Goal: Task Accomplishment & Management: Complete application form

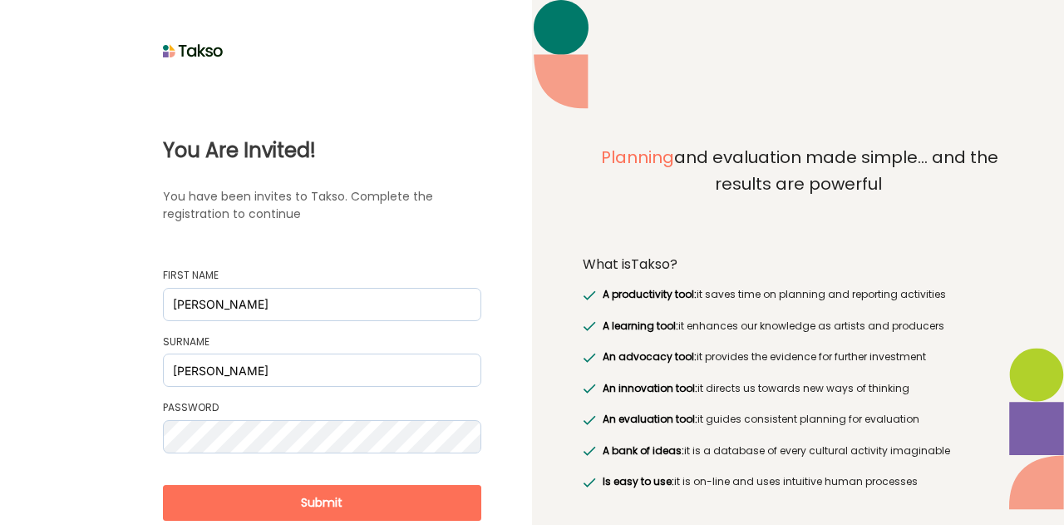
click at [367, 498] on button "Submit" at bounding box center [322, 503] width 318 height 36
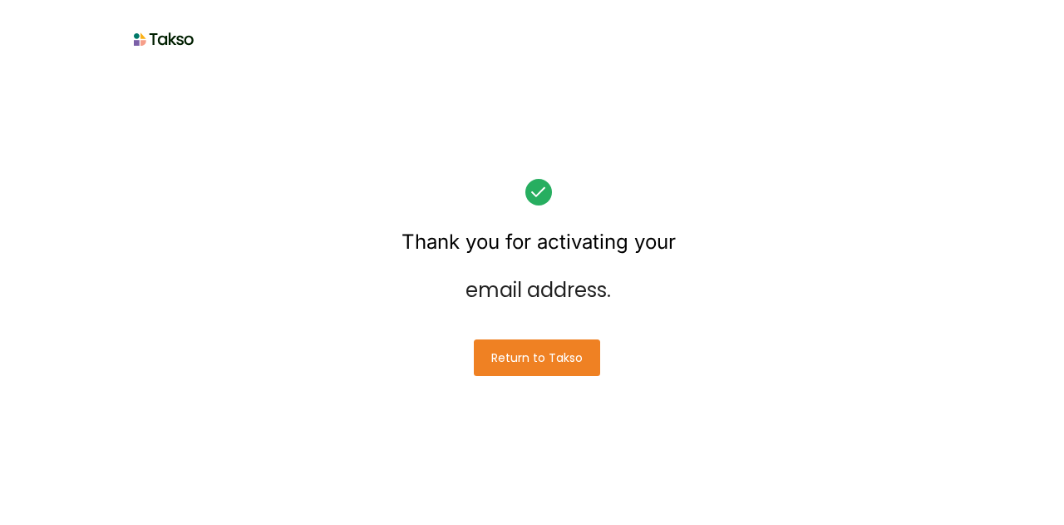
click at [512, 352] on button "Return to Takso" at bounding box center [537, 357] width 126 height 37
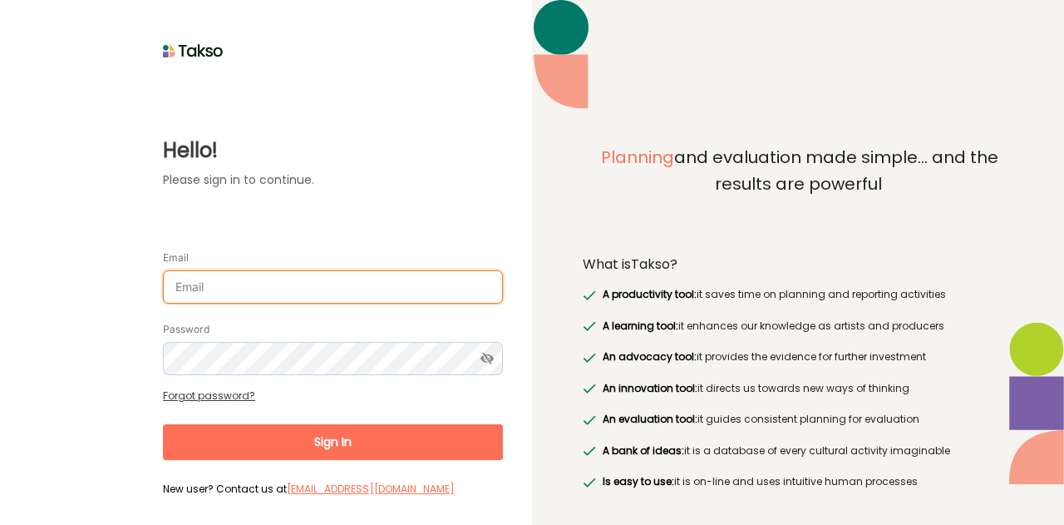
click at [406, 287] on input "Email" at bounding box center [333, 286] width 340 height 33
type input "felixmaybee@gmail.com"
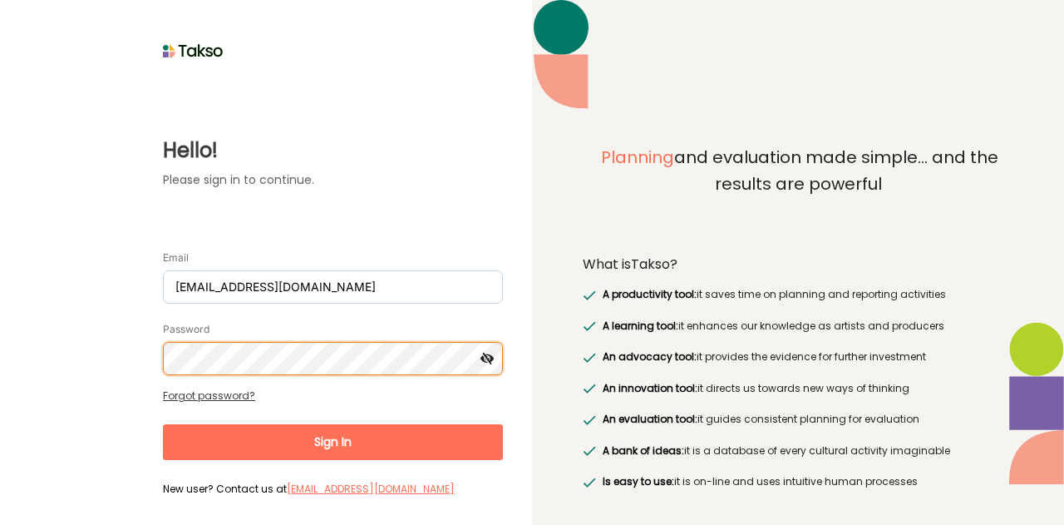
click at [163, 424] on button "Sign In" at bounding box center [333, 442] width 340 height 36
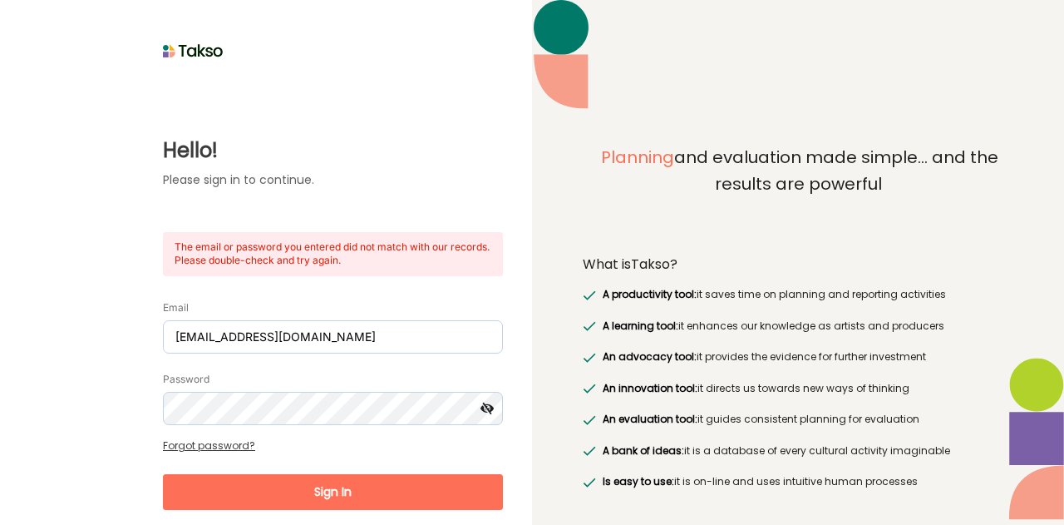
click at [489, 411] on icon at bounding box center [487, 408] width 31 height 33
click at [368, 475] on button "Sign In" at bounding box center [333, 492] width 340 height 36
click at [350, 485] on button "Sign In" at bounding box center [333, 492] width 340 height 36
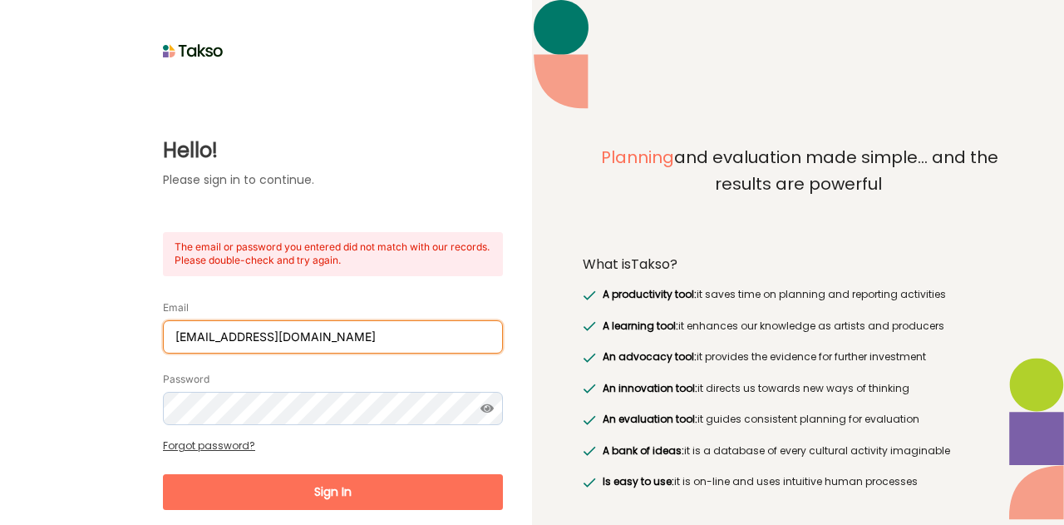
click at [331, 334] on input "felixmaybee@gmail.com" at bounding box center [333, 336] width 340 height 33
drag, startPoint x: 309, startPoint y: 337, endPoint x: 44, endPoint y: 335, distance: 265.2
click at [44, 335] on div "Hello! Please sign in to continue. The email or password you entered did not ma…" at bounding box center [266, 307] width 474 height 488
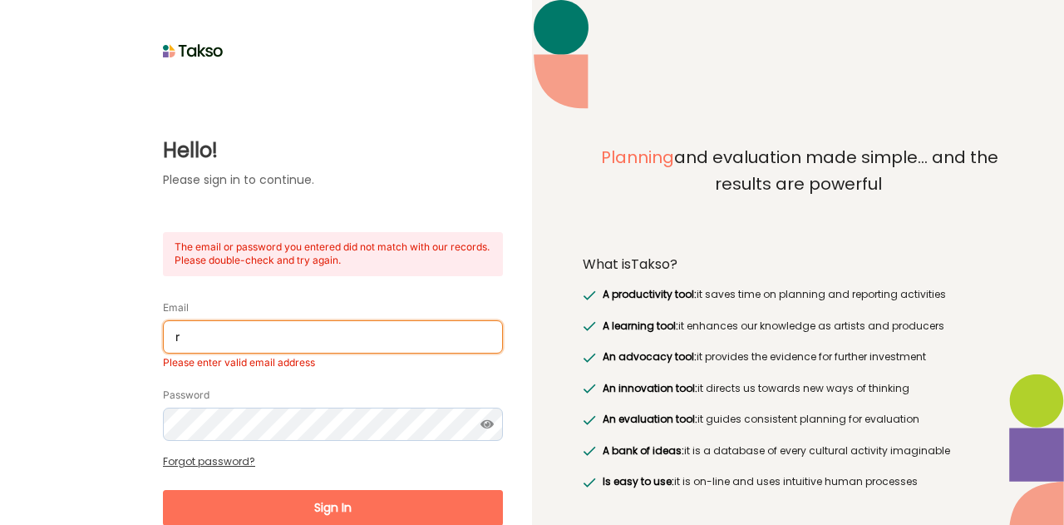
type input "riffraff.ari@gmail.com"
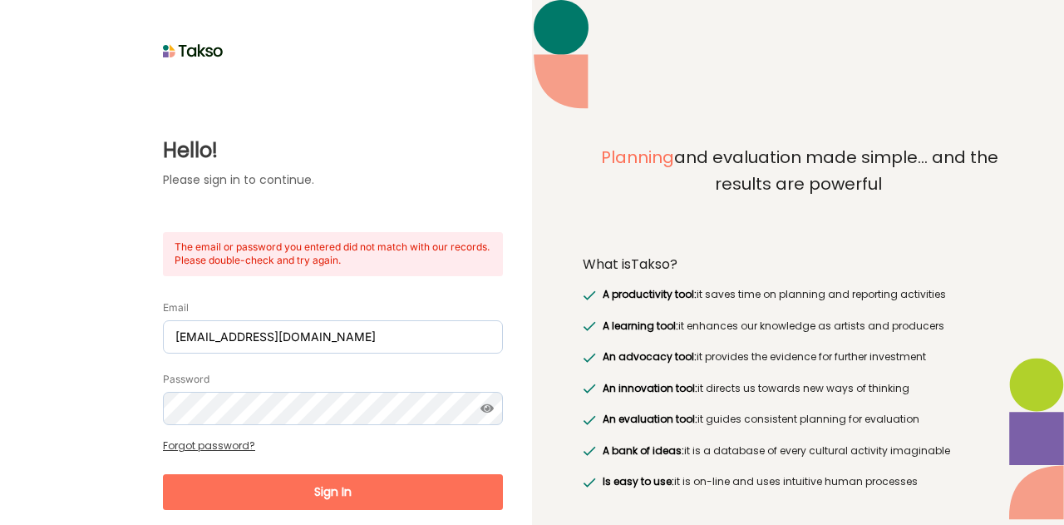
click at [286, 490] on button "Sign In" at bounding box center [333, 492] width 340 height 36
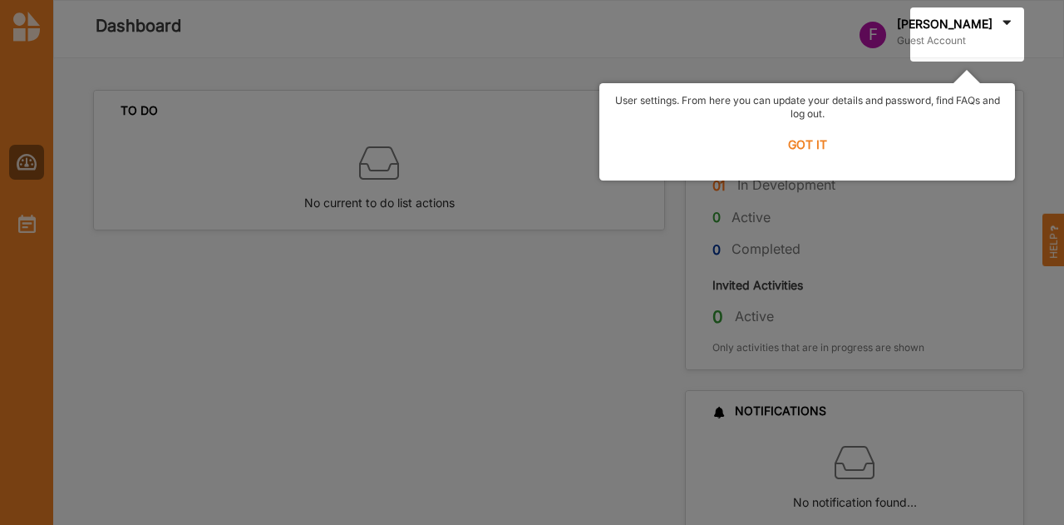
click at [810, 148] on label "GOT IT" at bounding box center [807, 144] width 394 height 37
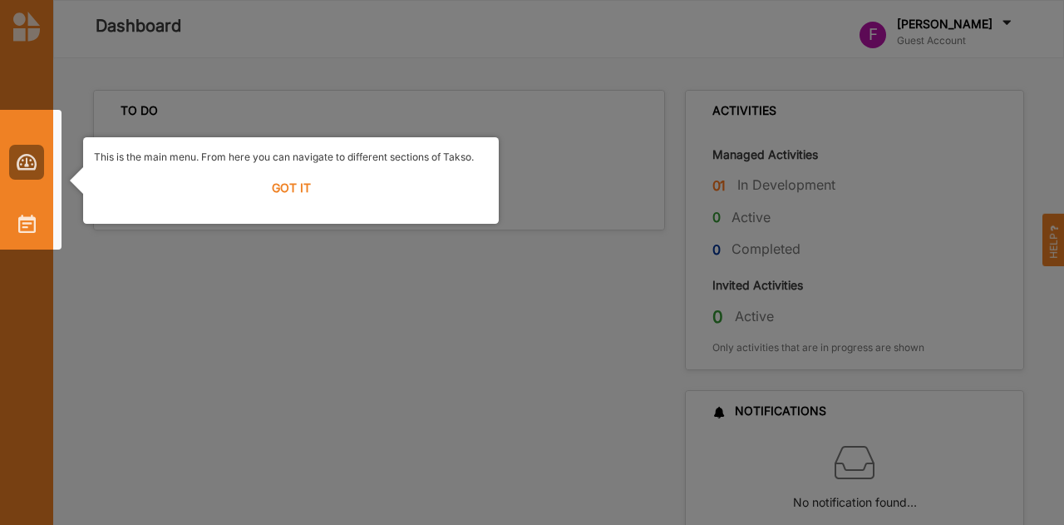
click at [294, 182] on label "GOT IT" at bounding box center [291, 188] width 394 height 37
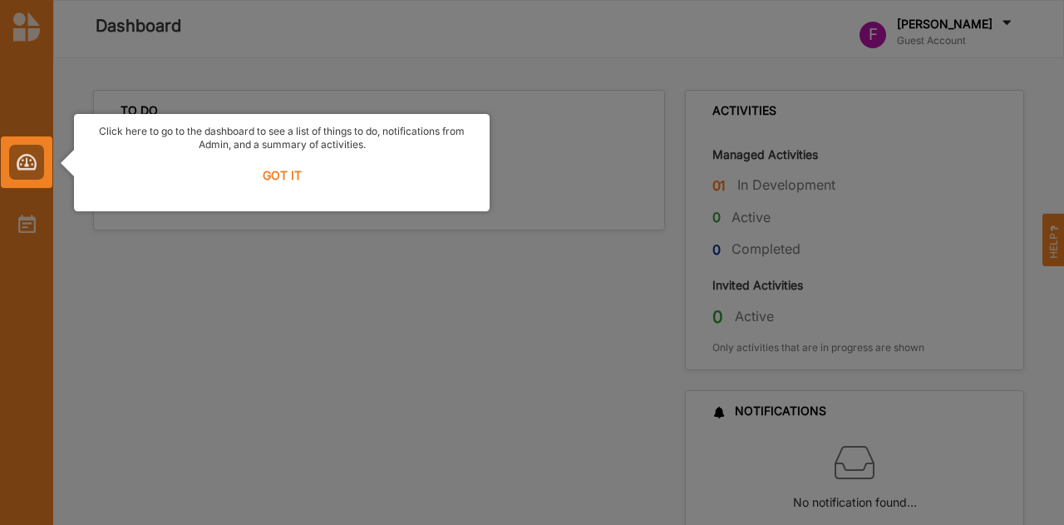
click at [294, 182] on label "GOT IT" at bounding box center [282, 175] width 394 height 37
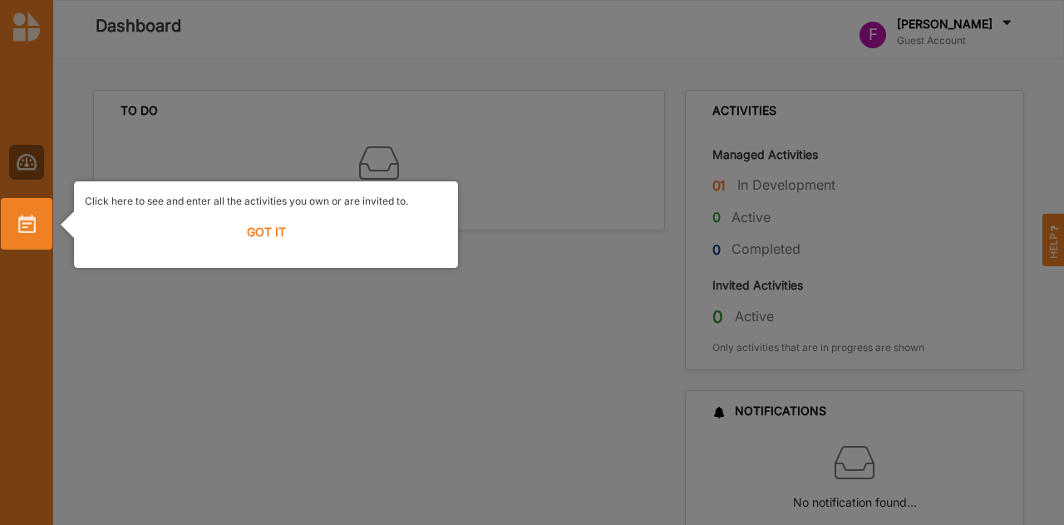
click at [268, 235] on label "GOT IT" at bounding box center [266, 232] width 362 height 37
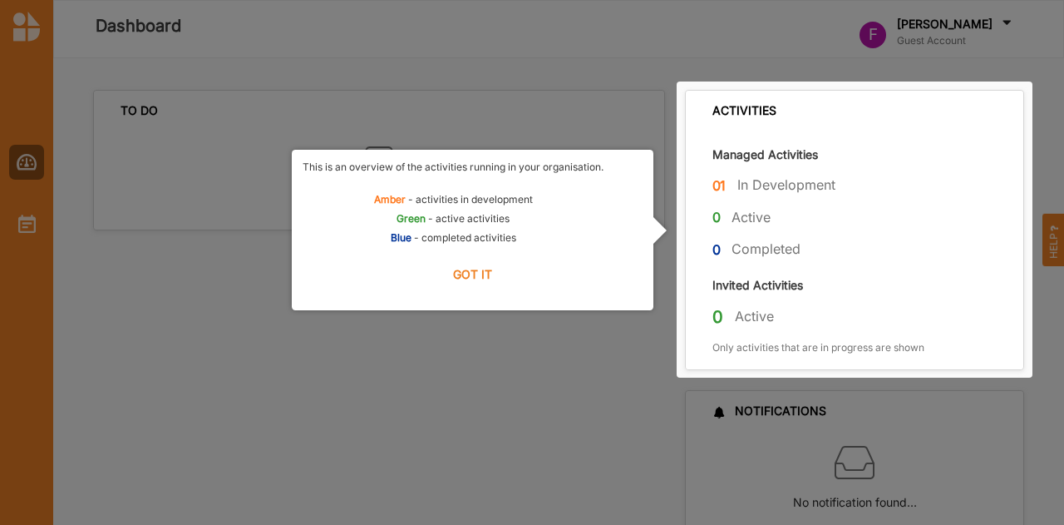
click at [467, 406] on div at bounding box center [532, 281] width 1064 height 562
click at [473, 264] on label "GOT IT" at bounding box center [473, 274] width 340 height 37
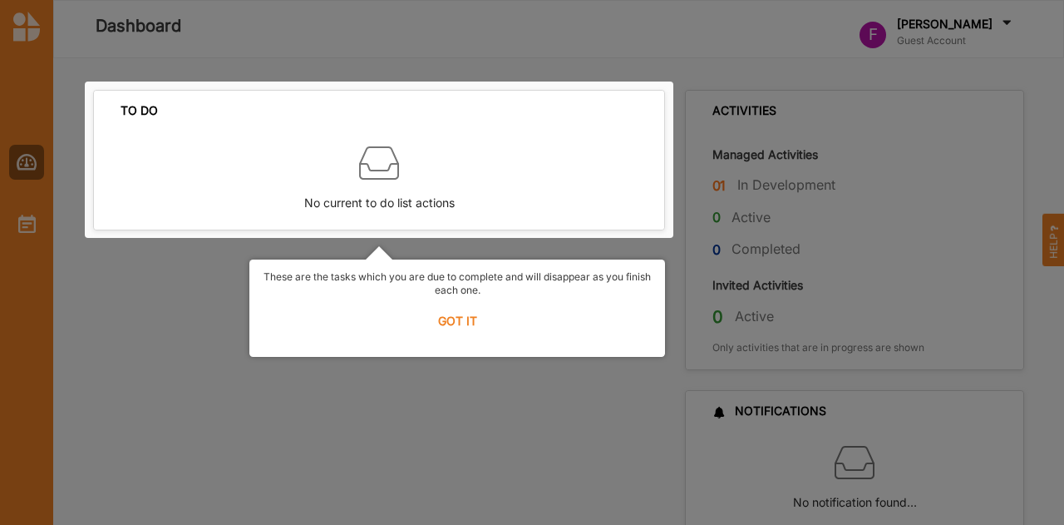
click at [452, 321] on label "GOT IT" at bounding box center [457, 321] width 394 height 37
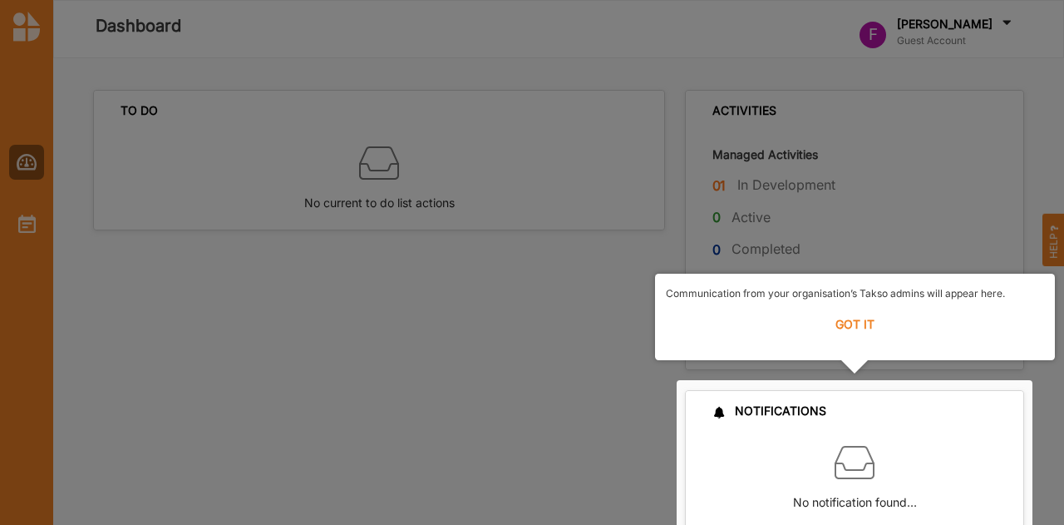
click at [864, 328] on label "GOT IT" at bounding box center [855, 324] width 378 height 37
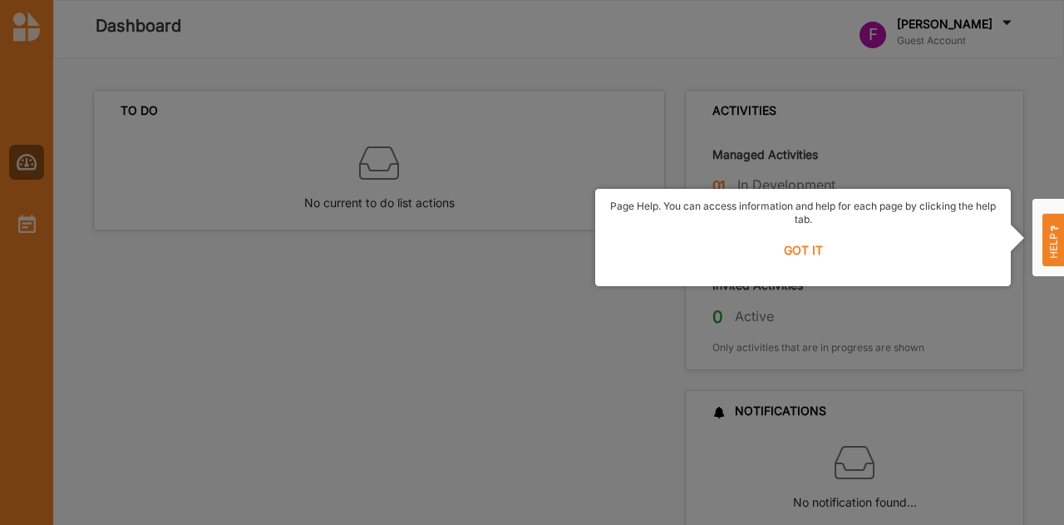
click at [788, 249] on label "GOT IT" at bounding box center [803, 250] width 394 height 37
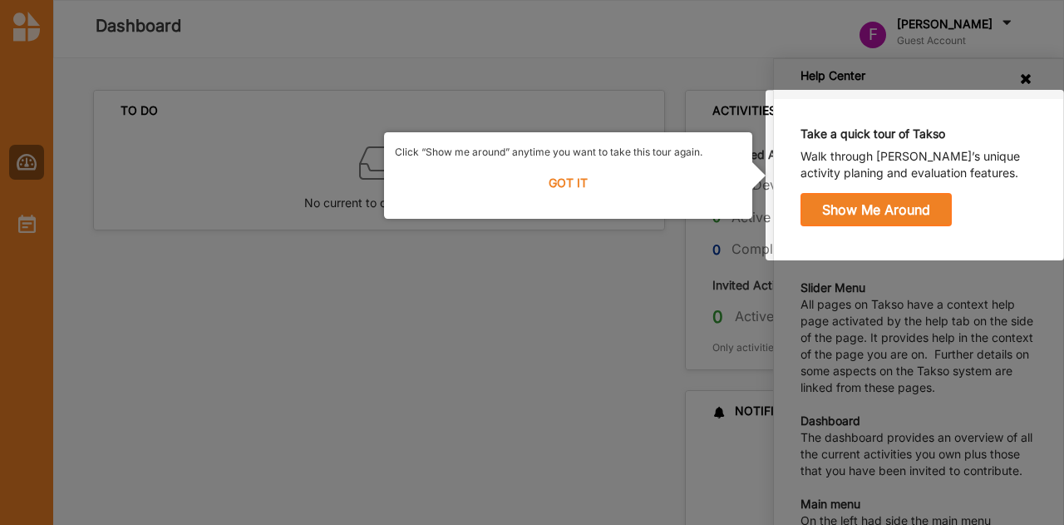
click at [559, 171] on label "GOT IT" at bounding box center [568, 183] width 347 height 37
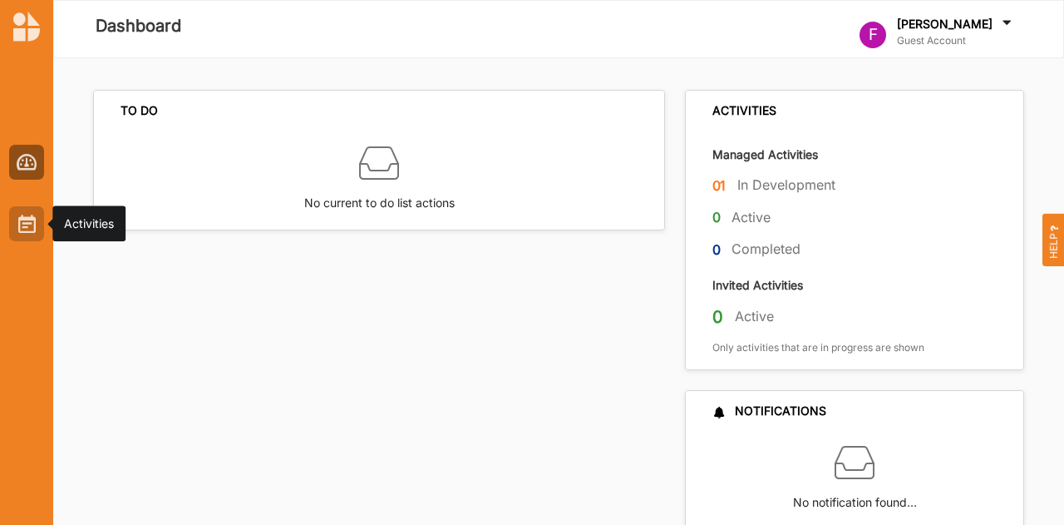
click at [28, 227] on img at bounding box center [26, 223] width 17 height 18
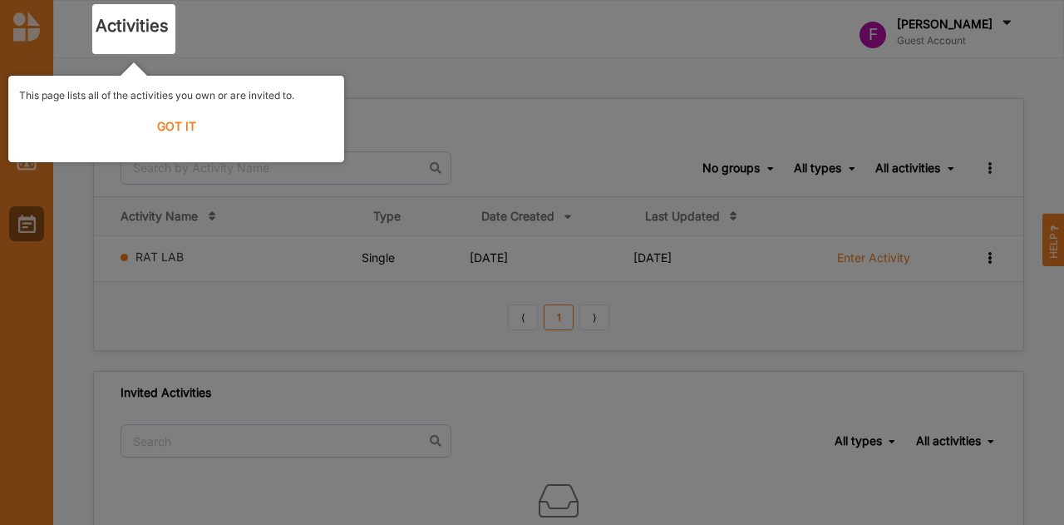
click at [180, 119] on label "GOT IT" at bounding box center [176, 126] width 314 height 37
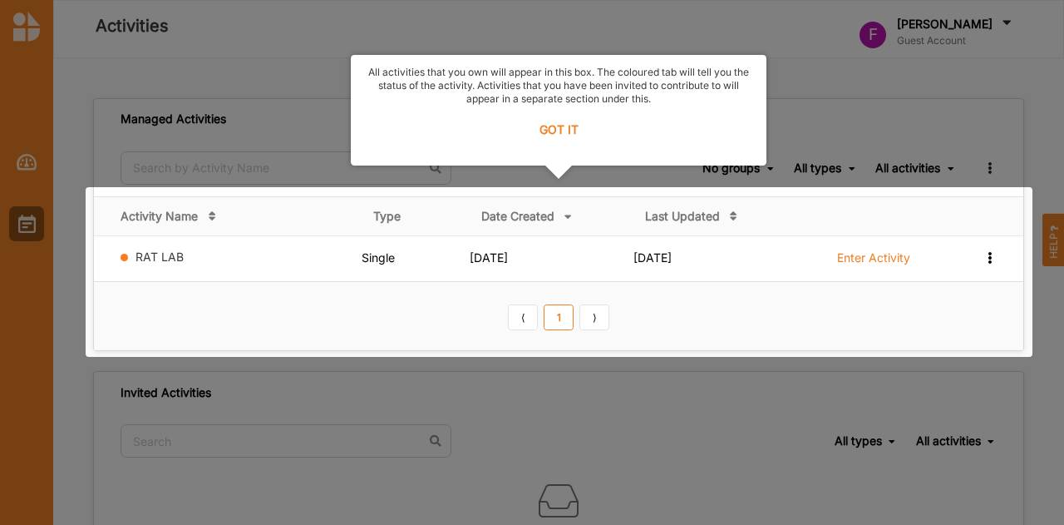
click at [559, 134] on label "GOT IT" at bounding box center [559, 129] width 394 height 37
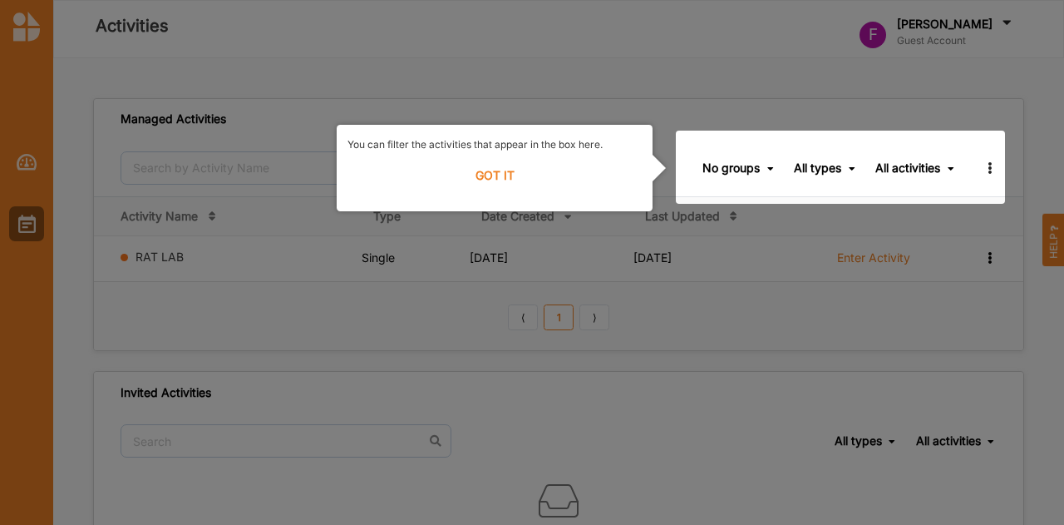
click at [491, 173] on label "GOT IT" at bounding box center [494, 175] width 294 height 37
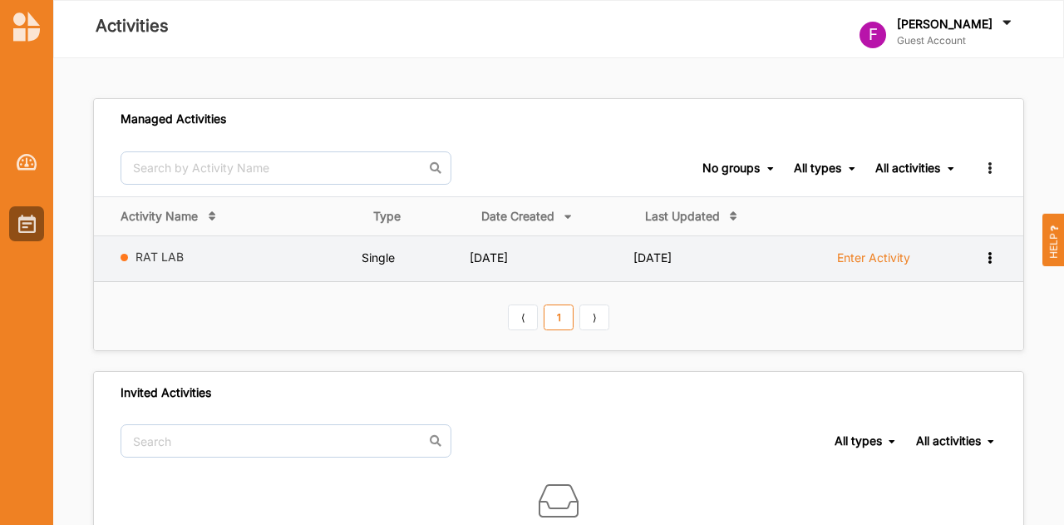
click at [185, 255] on label "RAT LAB" at bounding box center [244, 256] width 219 height 15
click at [168, 255] on link "RAT LAB" at bounding box center [159, 256] width 48 height 14
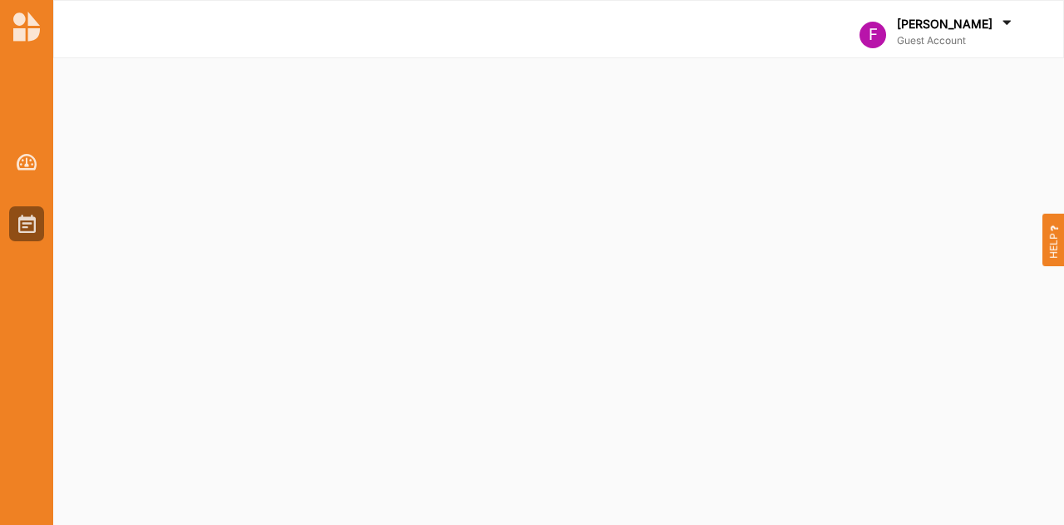
select select "2"
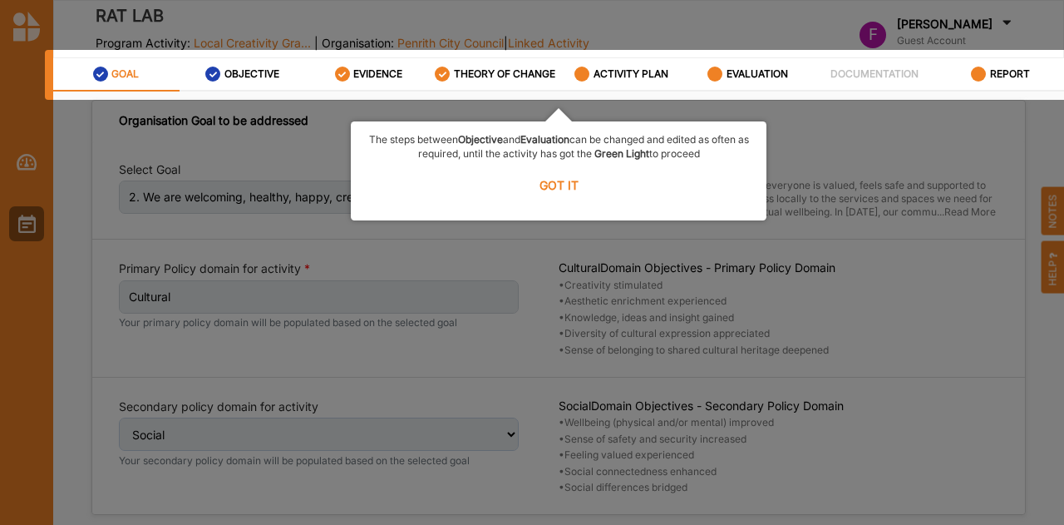
click at [559, 189] on label "GOT IT" at bounding box center [559, 184] width 394 height 37
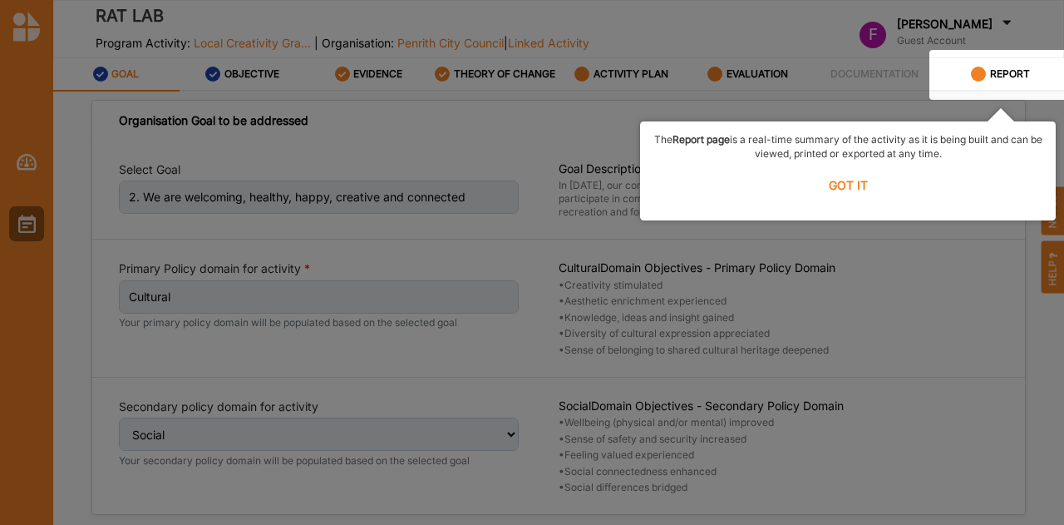
click at [855, 189] on label "GOT IT" at bounding box center [848, 184] width 394 height 37
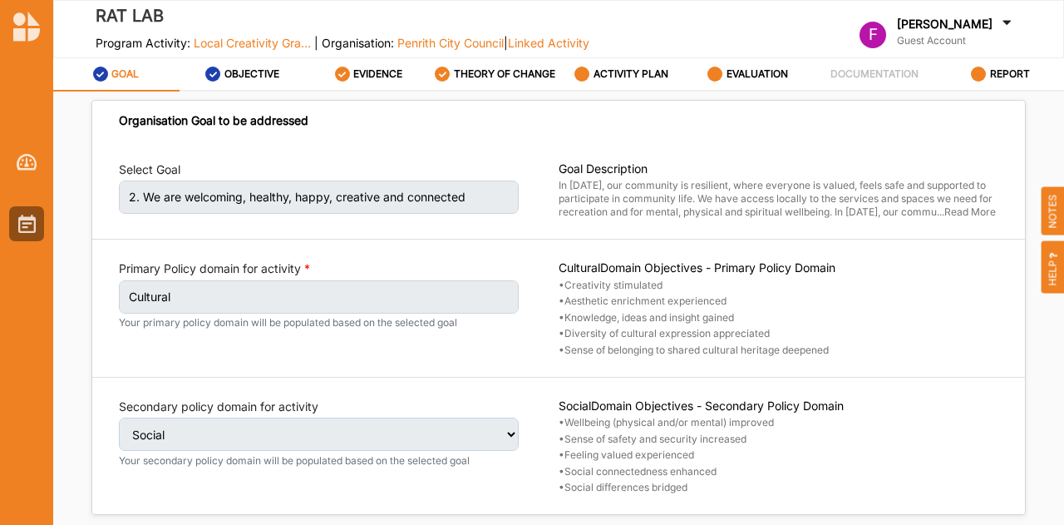
scroll to position [1, 0]
click at [263, 69] on label "OBJECTIVE" at bounding box center [251, 73] width 55 height 13
select select "1"
select select "9"
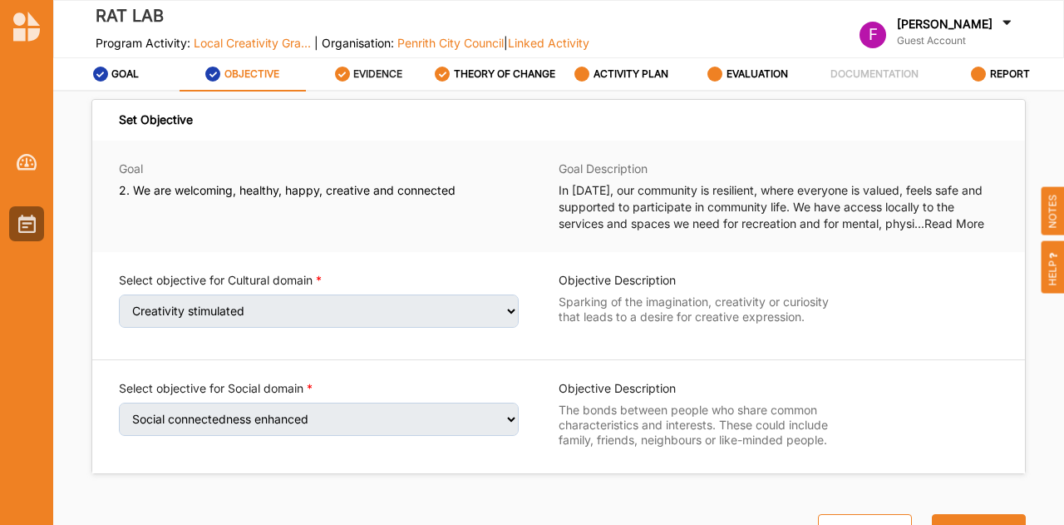
click at [357, 76] on label "EVIDENCE" at bounding box center [377, 73] width 49 height 13
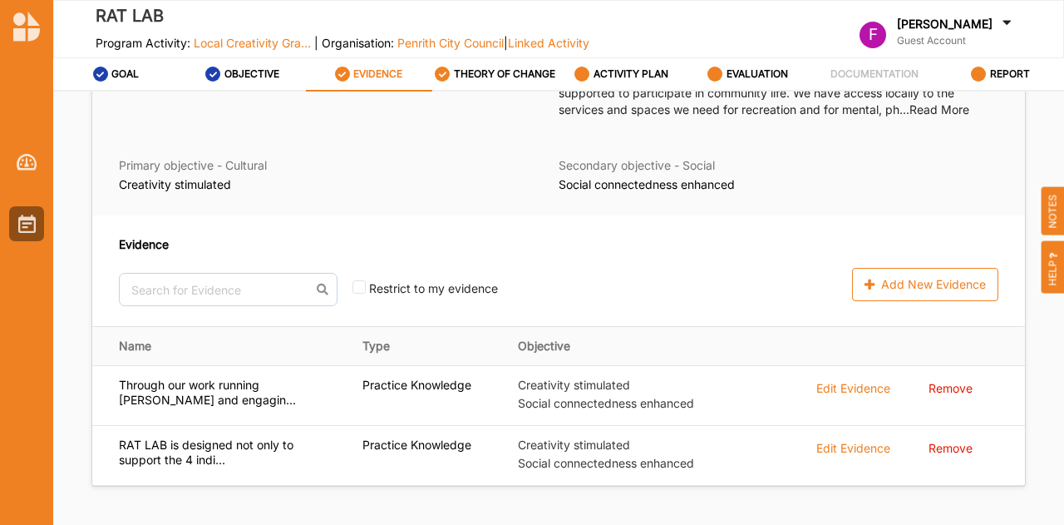
scroll to position [146, 0]
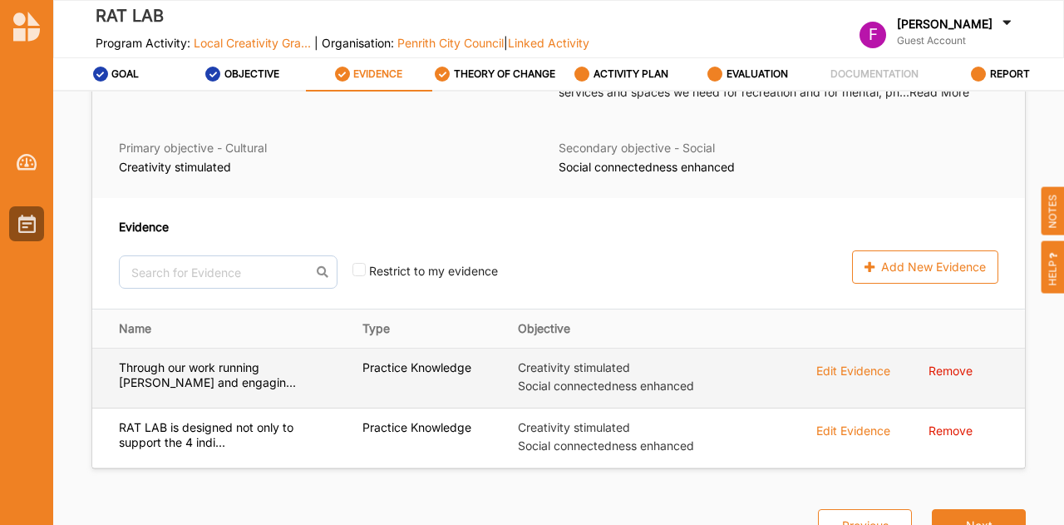
click at [835, 372] on div "Edit Evidence" at bounding box center [853, 369] width 74 height 18
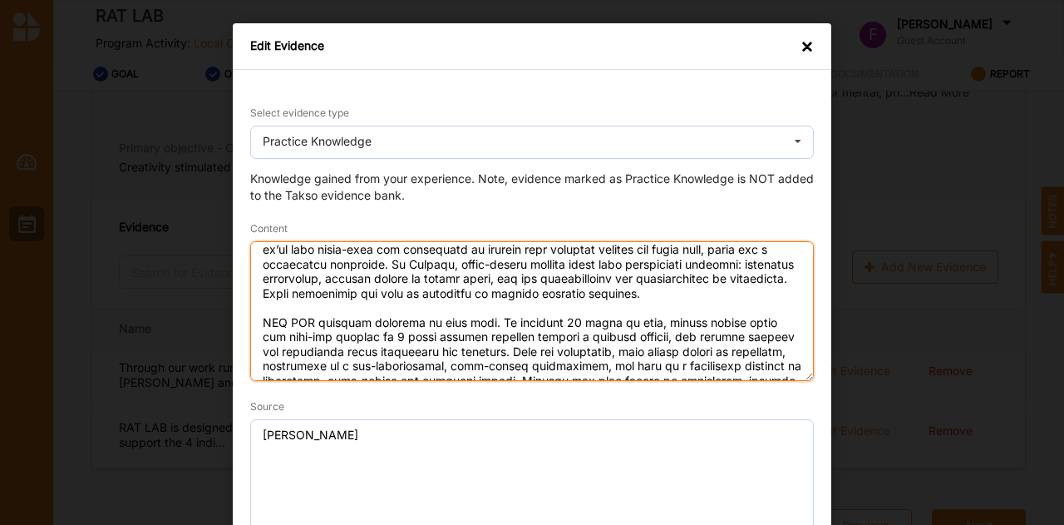
scroll to position [0, 0]
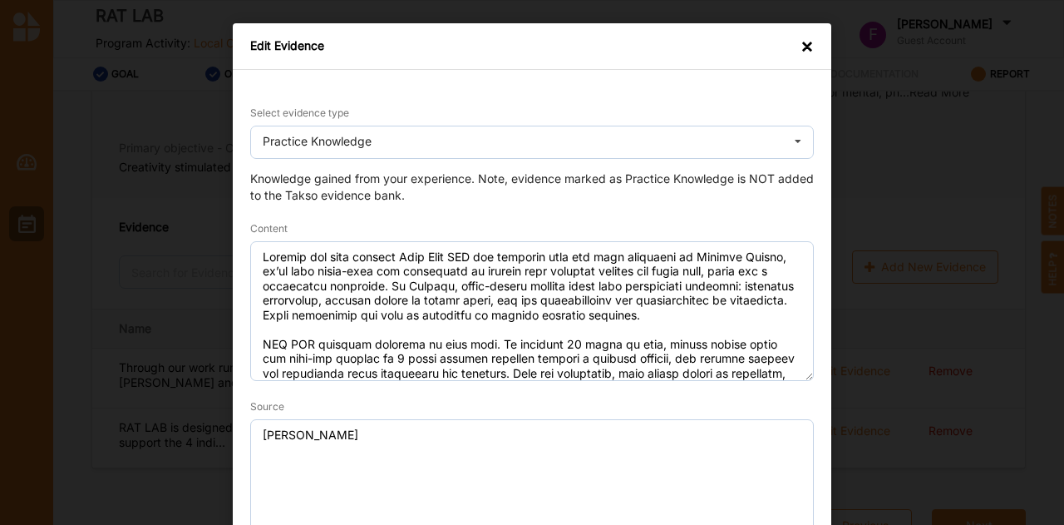
type textarea "Through our work running Riff Raff ARI and engaging with the arts community in …"
click at [801, 47] on div "×" at bounding box center [807, 46] width 13 height 17
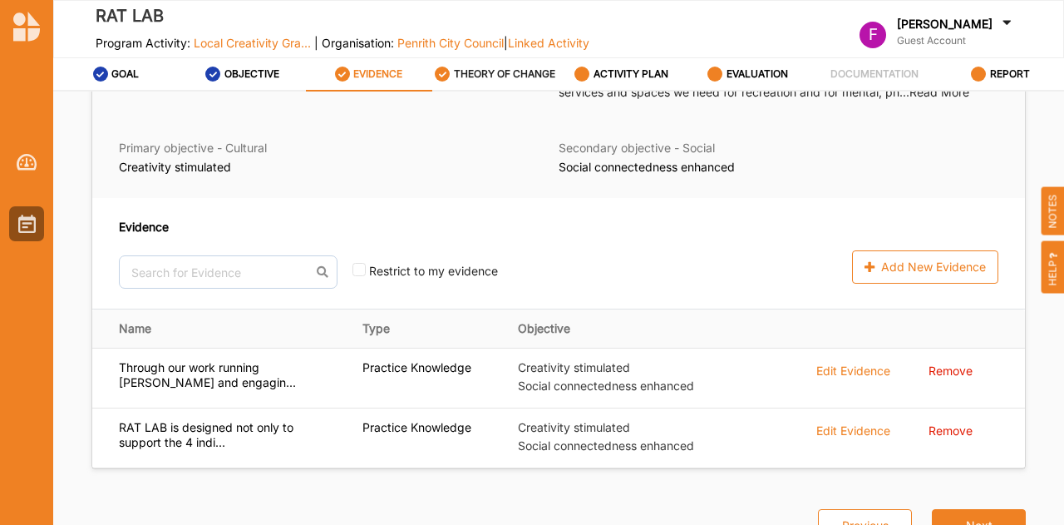
click at [493, 70] on label "THEORY OF CHANGE" at bounding box center [504, 73] width 101 height 13
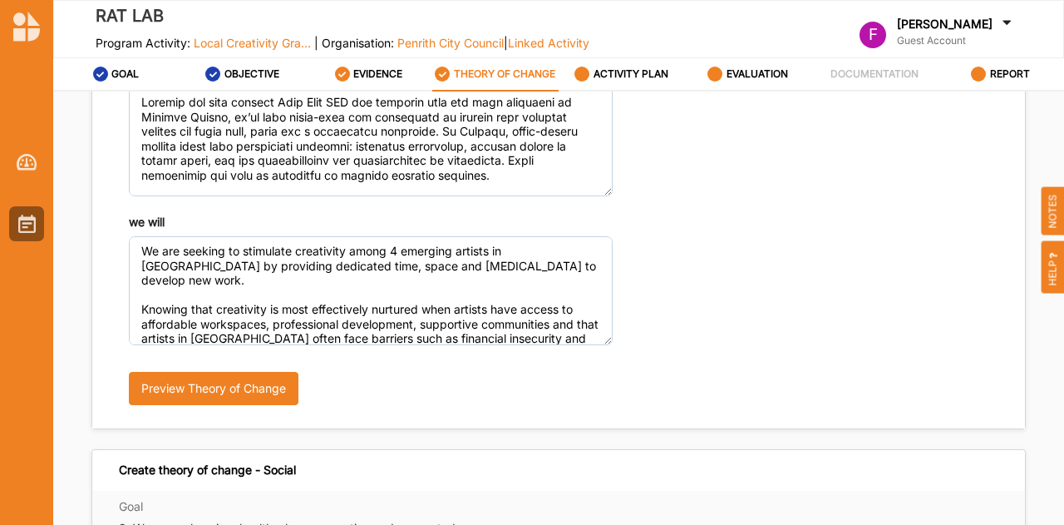
drag, startPoint x: 689, startPoint y: 214, endPoint x: 655, endPoint y: 209, distance: 34.4
click at [655, 209] on div "Aiming for creativity to be stimulated and knowing we will We are seeking to st…" at bounding box center [558, 242] width 933 height 372
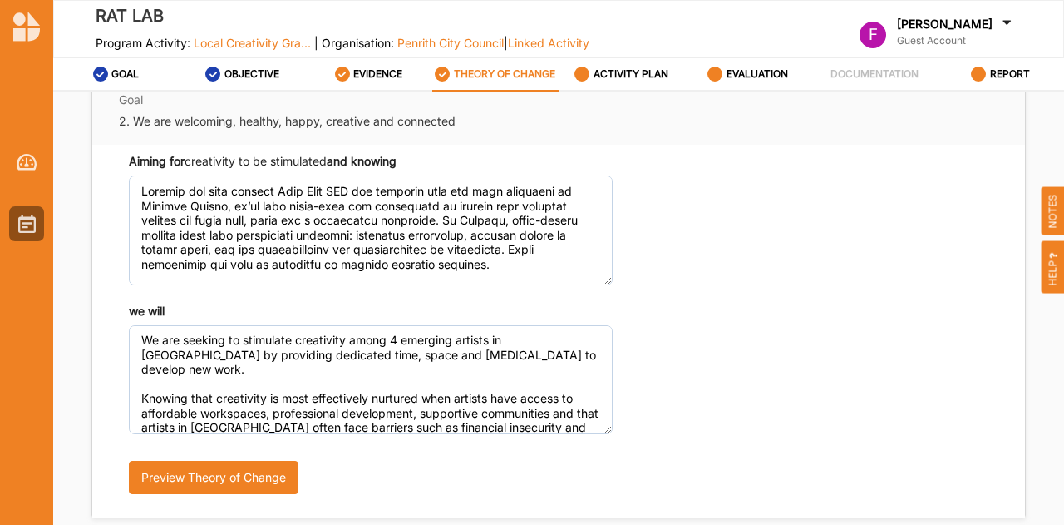
scroll to position [58, 0]
click at [221, 474] on button "Preview Theory of Change" at bounding box center [214, 476] width 170 height 33
type textarea "Through our work running Riff Raff ARI and engaging with the arts community in …"
type textarea "We are seeking to stimulate creativity among 4 emerging artists in Penrith by p…"
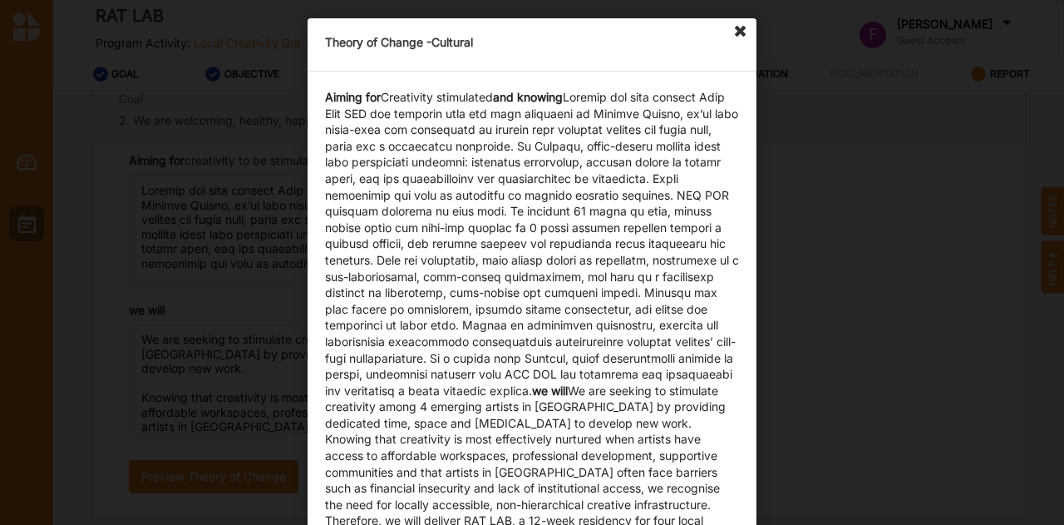
scroll to position [0, 0]
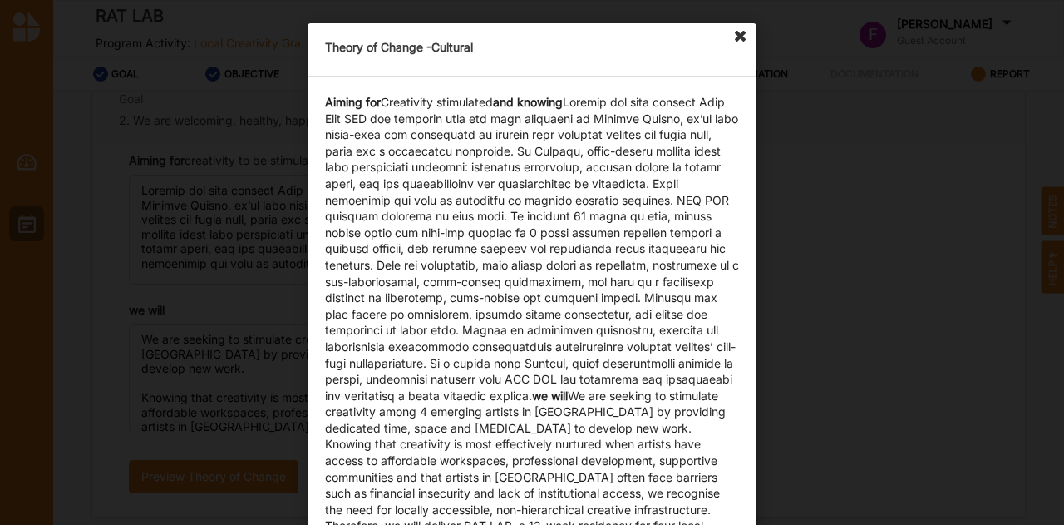
click at [736, 36] on icon at bounding box center [740, 36] width 27 height 27
type textarea "Through our work running Riff Raff ARI and engaging with the arts community in …"
type textarea "We are seeking to stimulate creativity among 4 emerging artists in Penrith by p…"
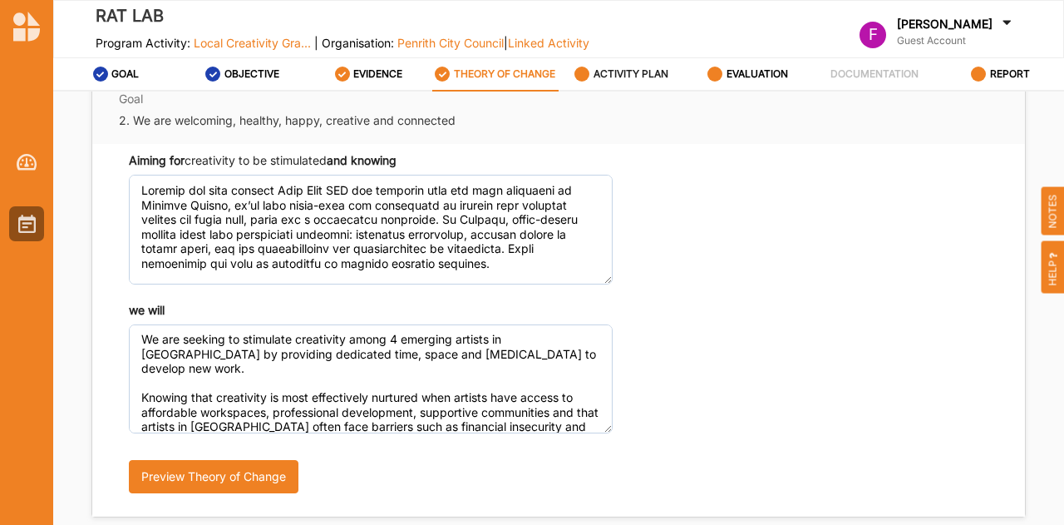
click at [621, 71] on label "ACTIVITY PLAN" at bounding box center [631, 73] width 75 height 13
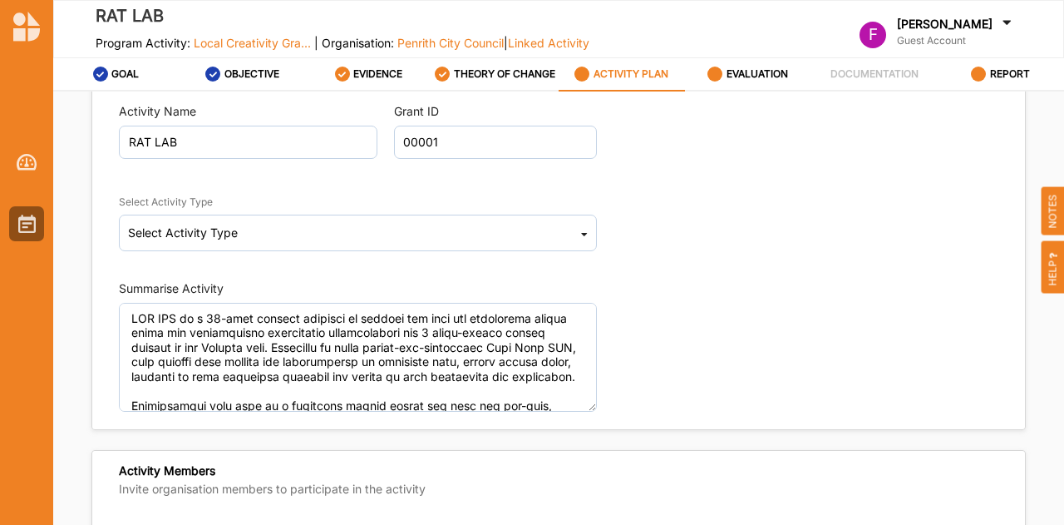
scroll to position [57, 0]
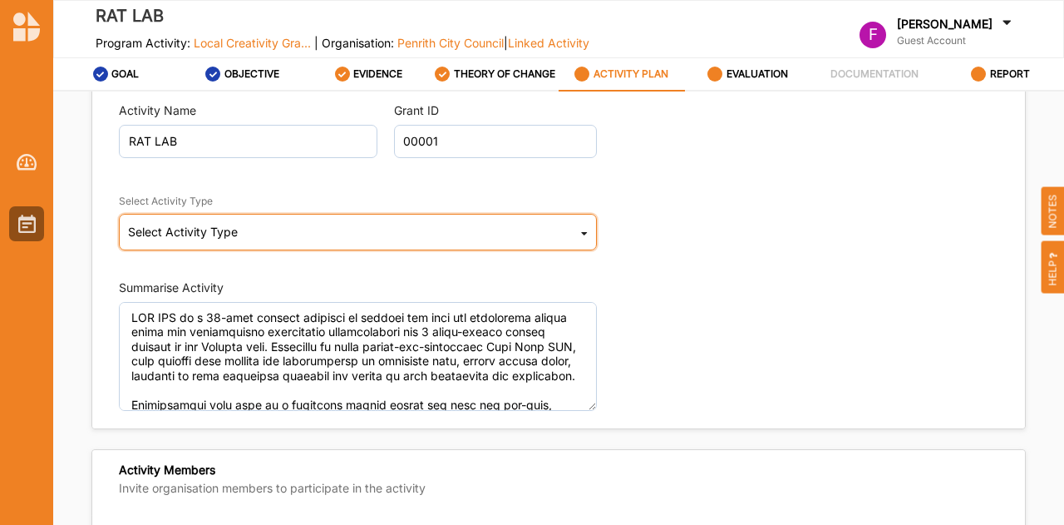
click at [565, 231] on div "Select Activity Type Cultural infrastructure development Acquisitions and Commi…" at bounding box center [358, 232] width 478 height 37
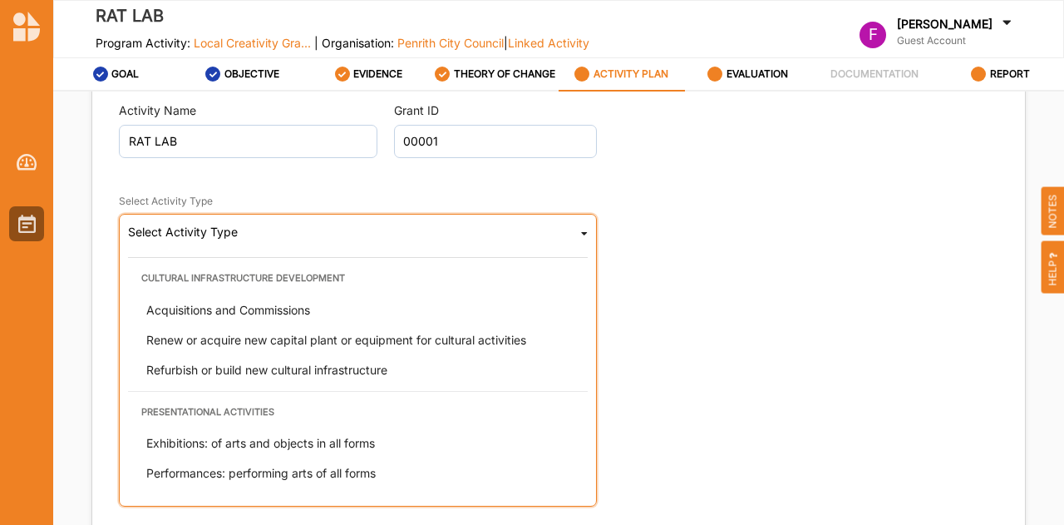
click at [565, 231] on div "Select Activity Type Cultural infrastructure development Acquisitions and Commi…" at bounding box center [358, 360] width 478 height 293
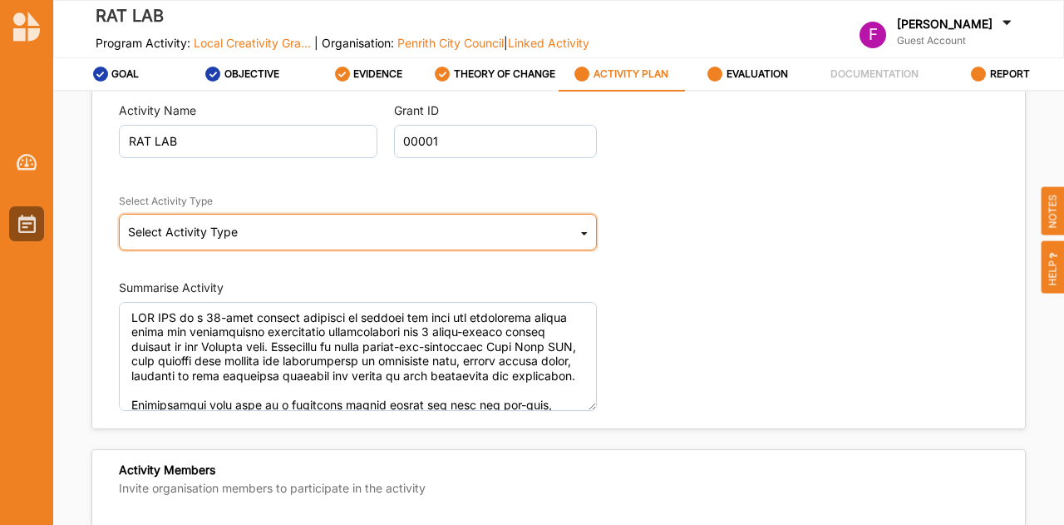
click at [588, 230] on div "Select Activity Type Cultural infrastructure development Acquisitions and Commi…" at bounding box center [358, 232] width 478 height 37
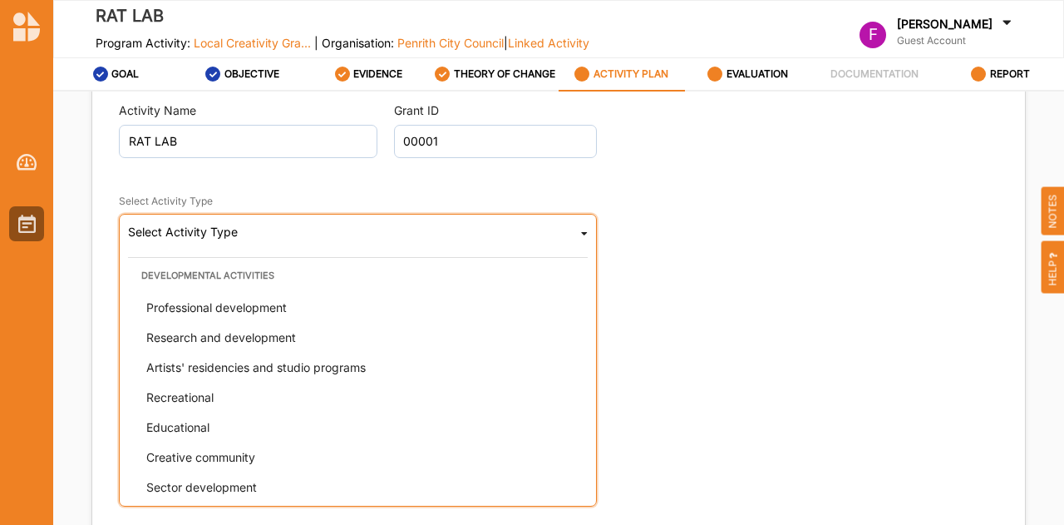
scroll to position [423, 0]
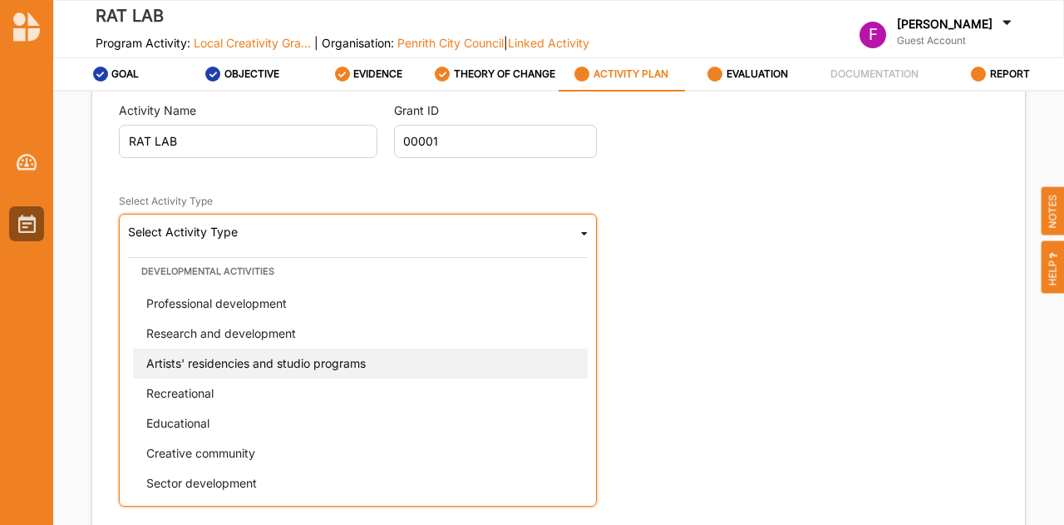
click at [359, 362] on span "Artists' residencies and studio programs" at bounding box center [255, 362] width 219 height 14
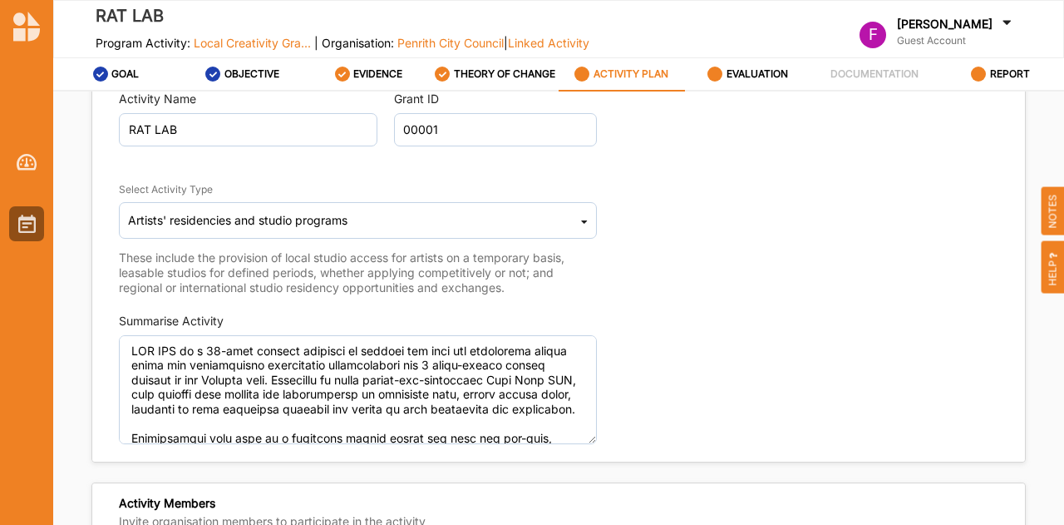
scroll to position [57, 0]
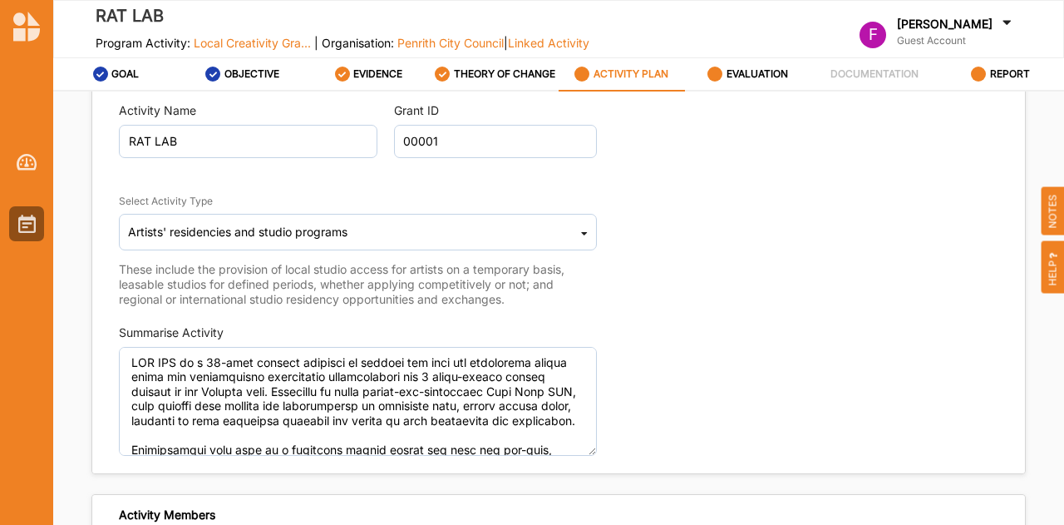
type textarea "RAT LAB is a 12-week program designed to address the need for accessible studio…"
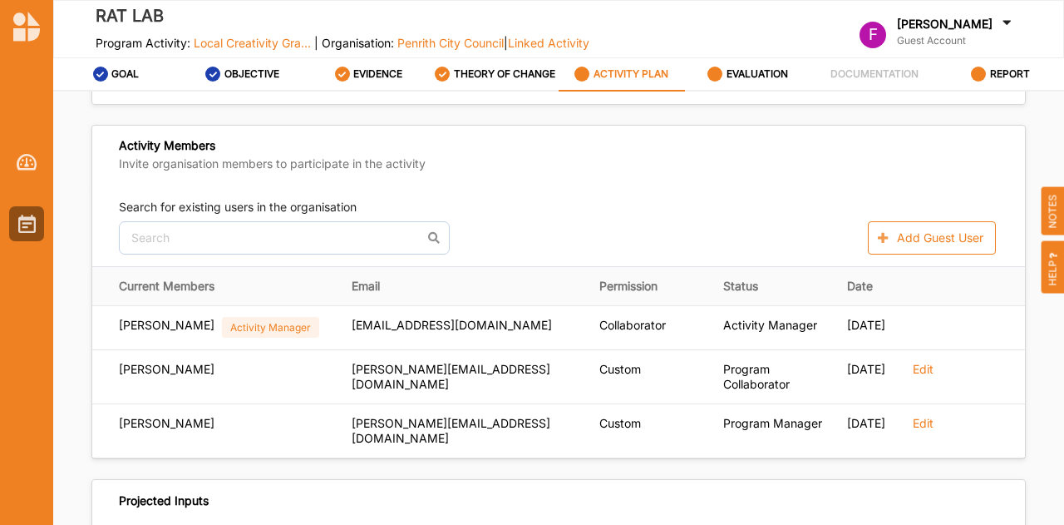
scroll to position [437, 0]
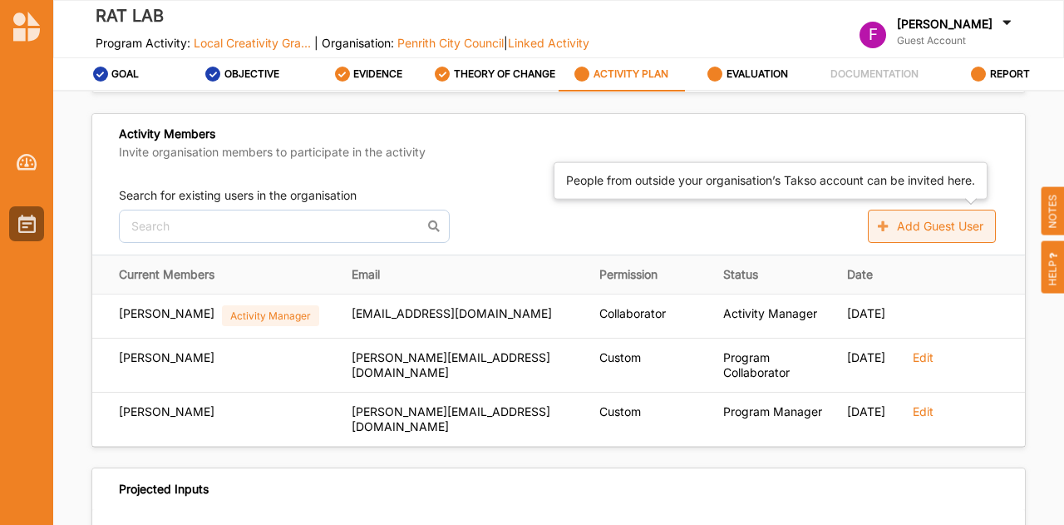
click at [903, 233] on button "Add Guest User" at bounding box center [932, 225] width 128 height 33
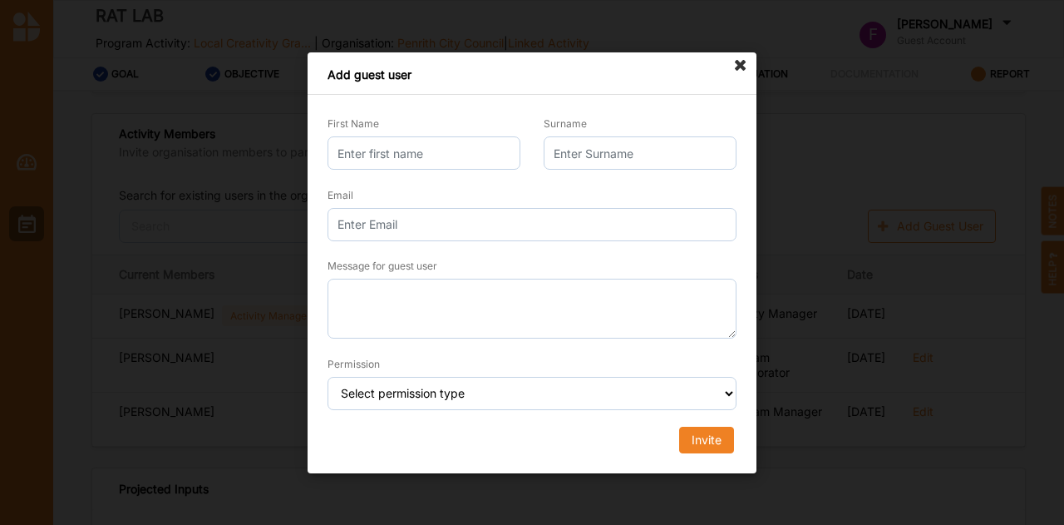
click at [738, 67] on icon at bounding box center [740, 65] width 27 height 27
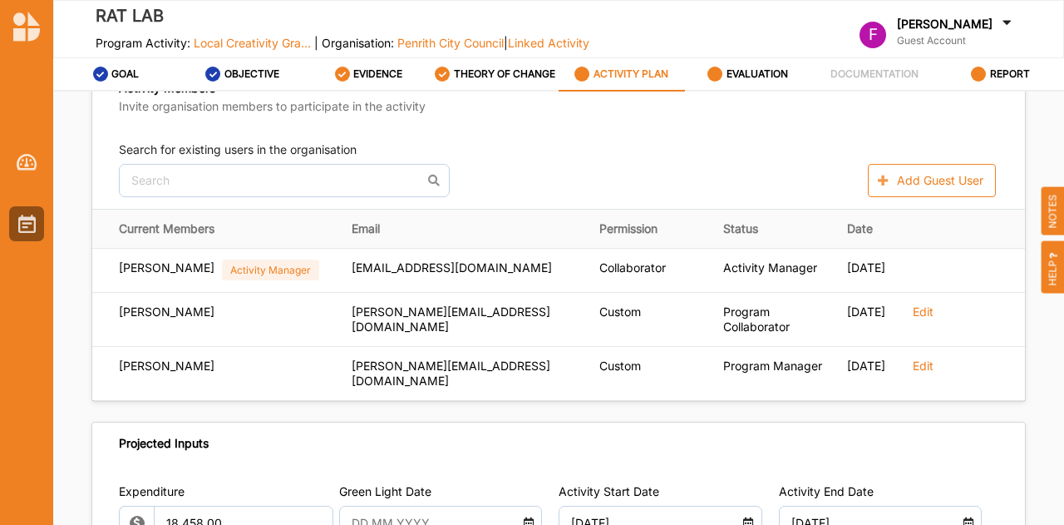
scroll to position [477, 0]
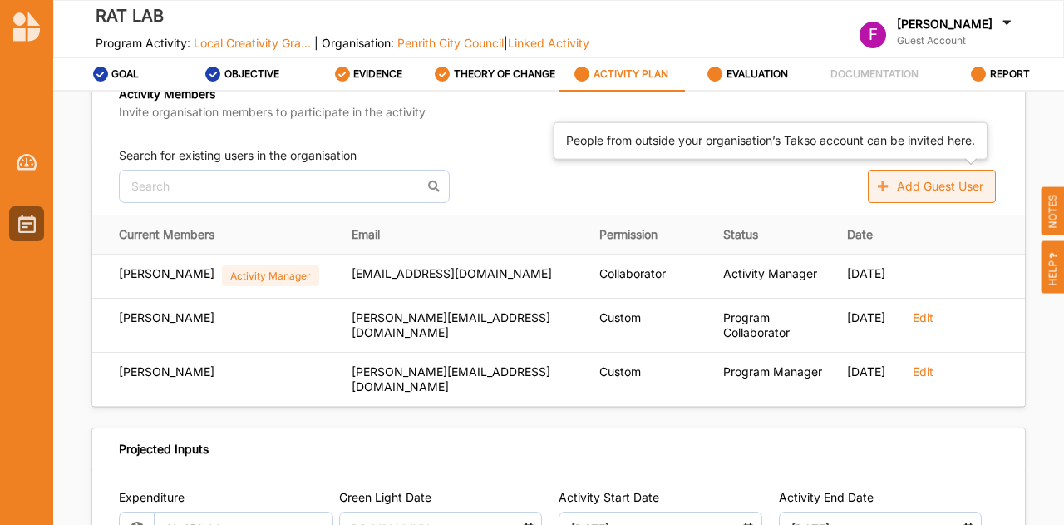
click at [891, 185] on button "Add Guest User" at bounding box center [932, 186] width 128 height 33
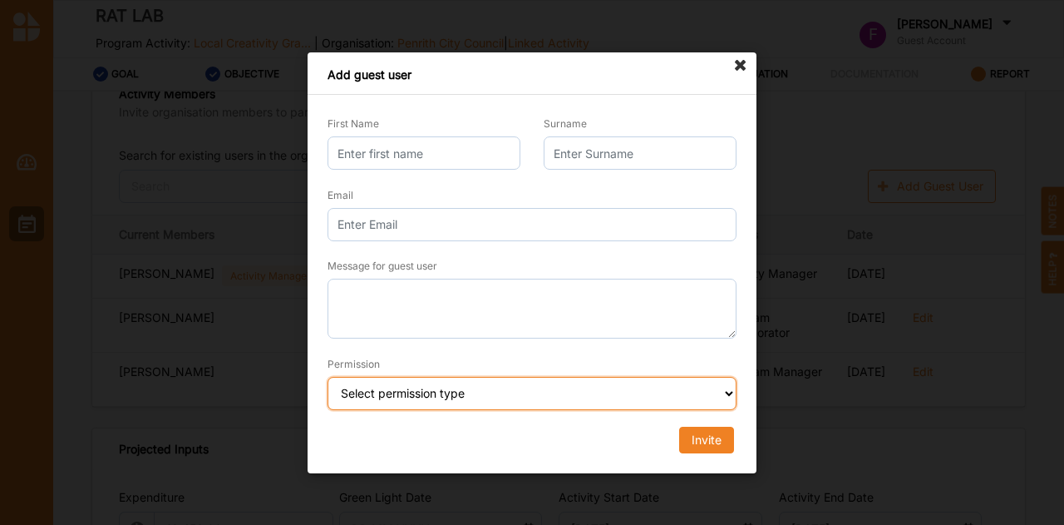
click at [638, 400] on select "Select permission type Collaborator Documentor Report Only Custom" at bounding box center [532, 393] width 409 height 33
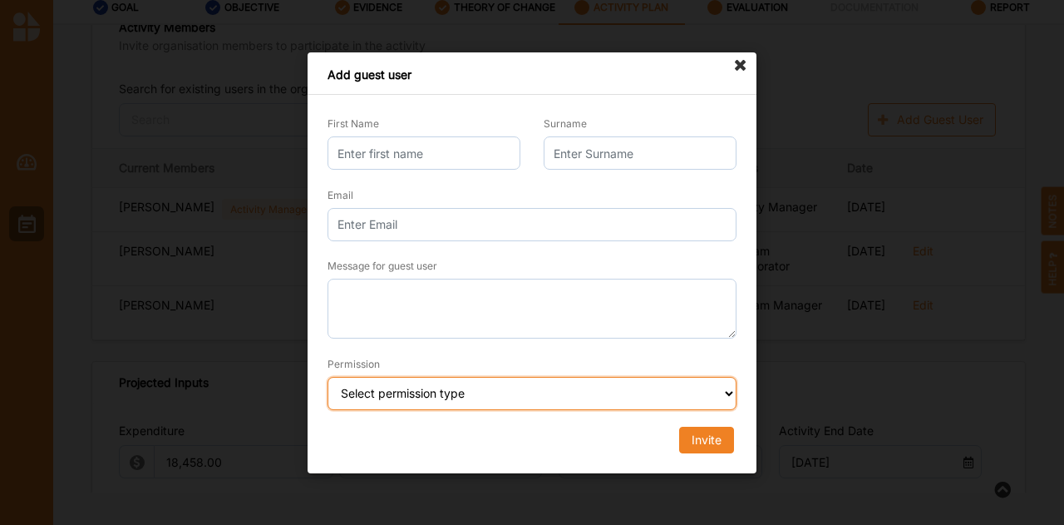
click at [661, 388] on select "Select permission type Collaborator Documentor Report Only Custom" at bounding box center [532, 393] width 409 height 33
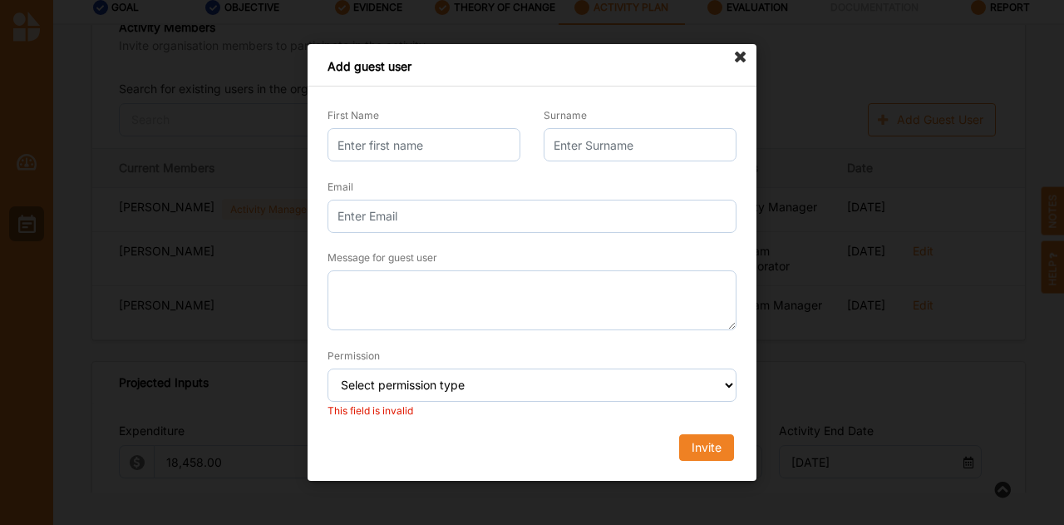
click at [741, 67] on icon at bounding box center [740, 57] width 27 height 27
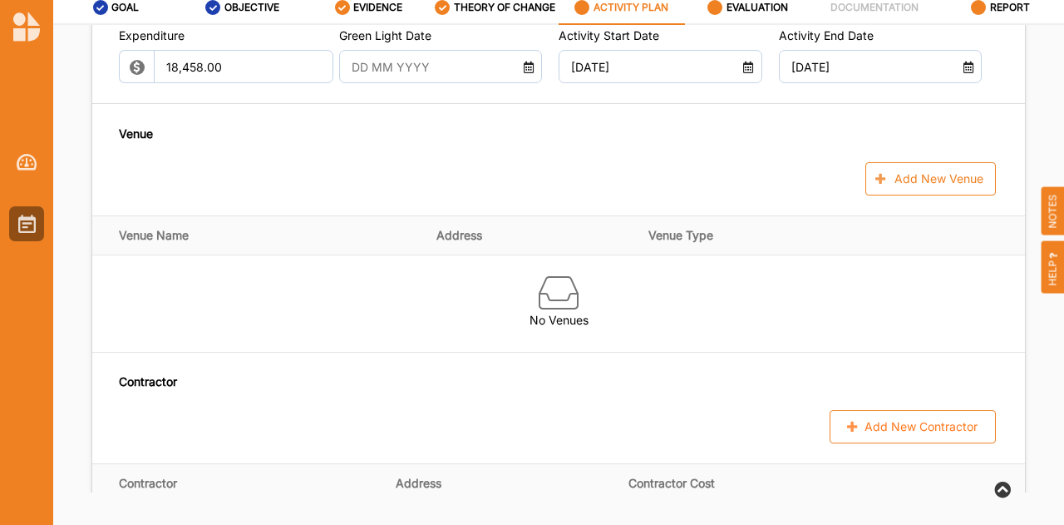
scroll to position [879, 0]
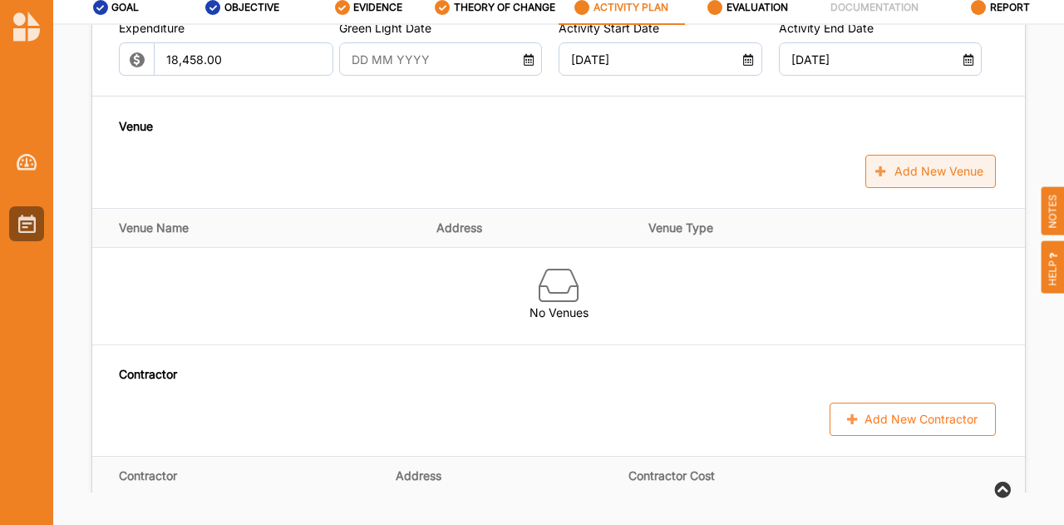
click at [944, 170] on button "Add New Venue" at bounding box center [930, 171] width 131 height 33
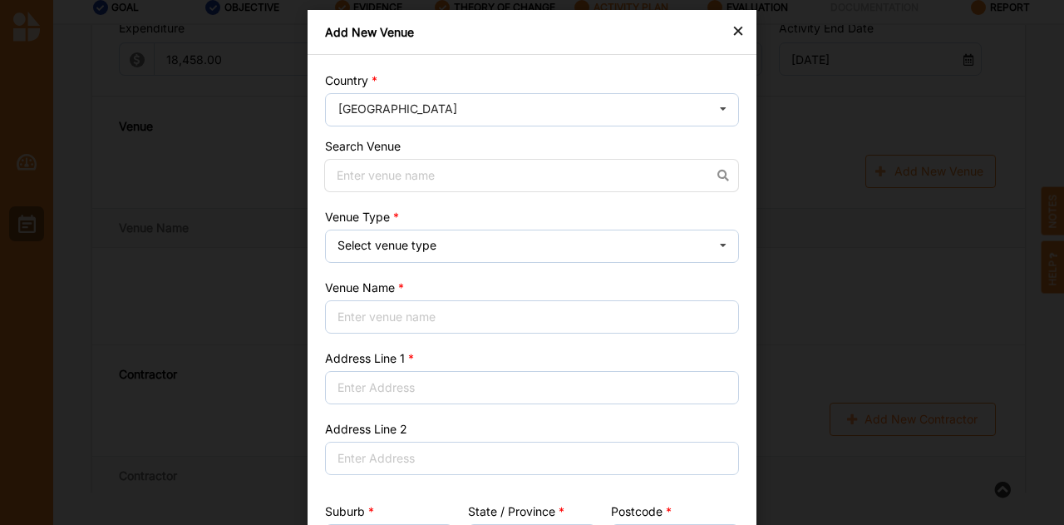
scroll to position [5, 0]
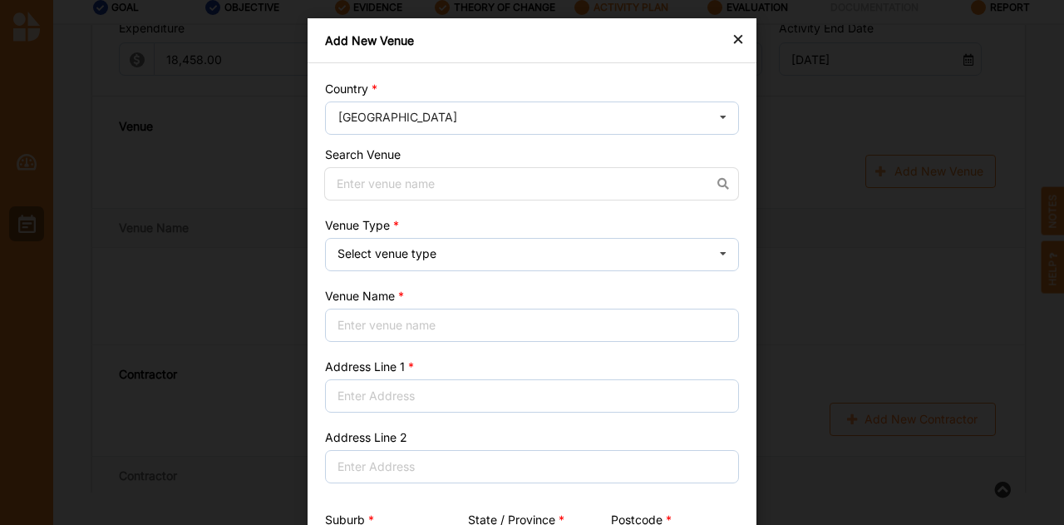
click at [684, 271] on div "Country Australia Afghanistan Åland Islands Albania Algeria American Samoa Ando…" at bounding box center [532, 353] width 449 height 580
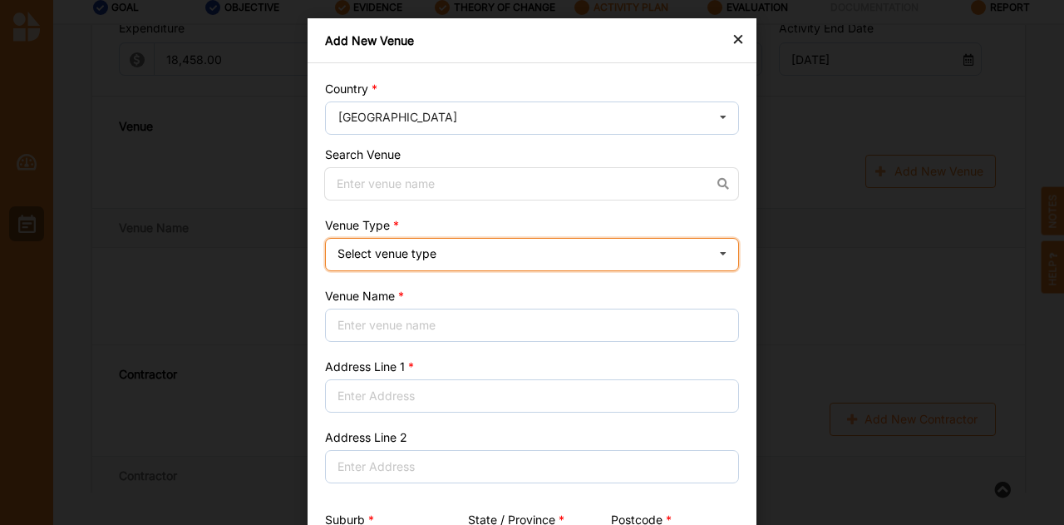
click at [677, 254] on div "Select venue type Cinema Distributed media Exhibition venue Flat floor space He…" at bounding box center [532, 254] width 414 height 33
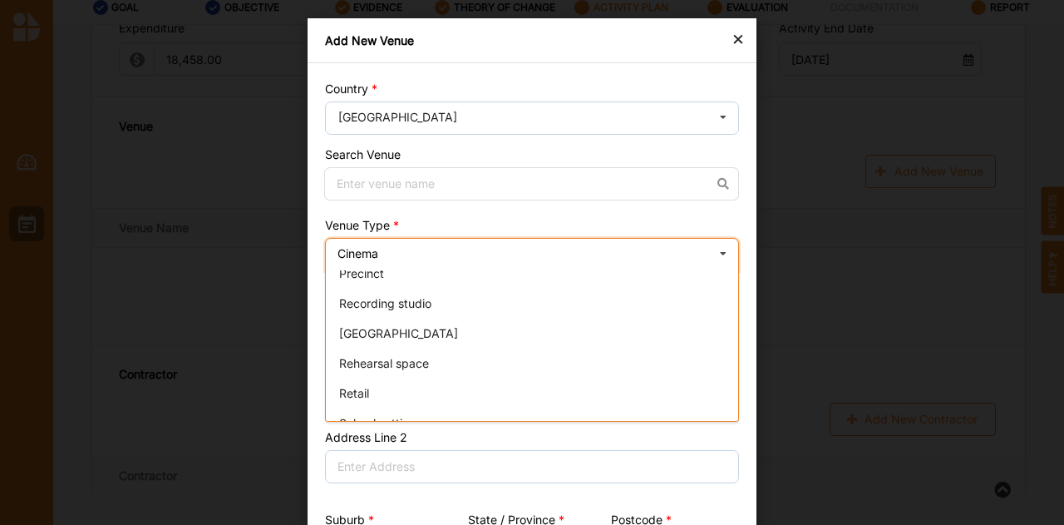
scroll to position [339, 0]
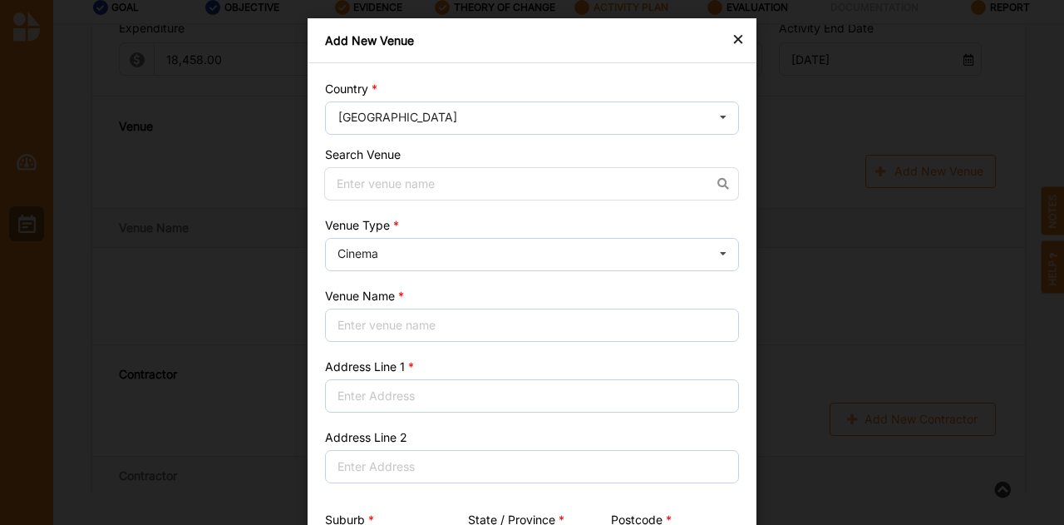
click at [733, 46] on div "×" at bounding box center [738, 38] width 13 height 20
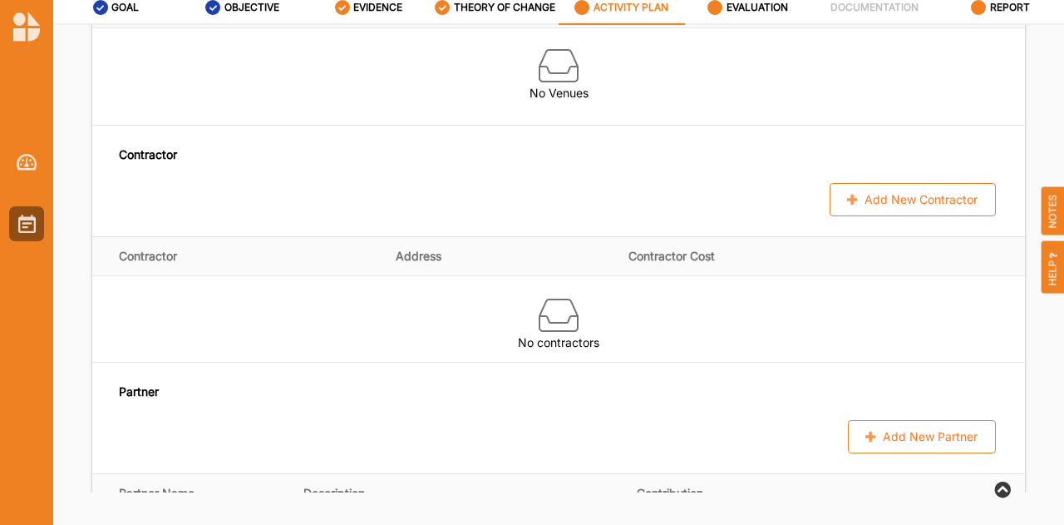
scroll to position [1098, 0]
click at [856, 206] on button "Add New Contractor" at bounding box center [913, 200] width 166 height 33
select select "Australia"
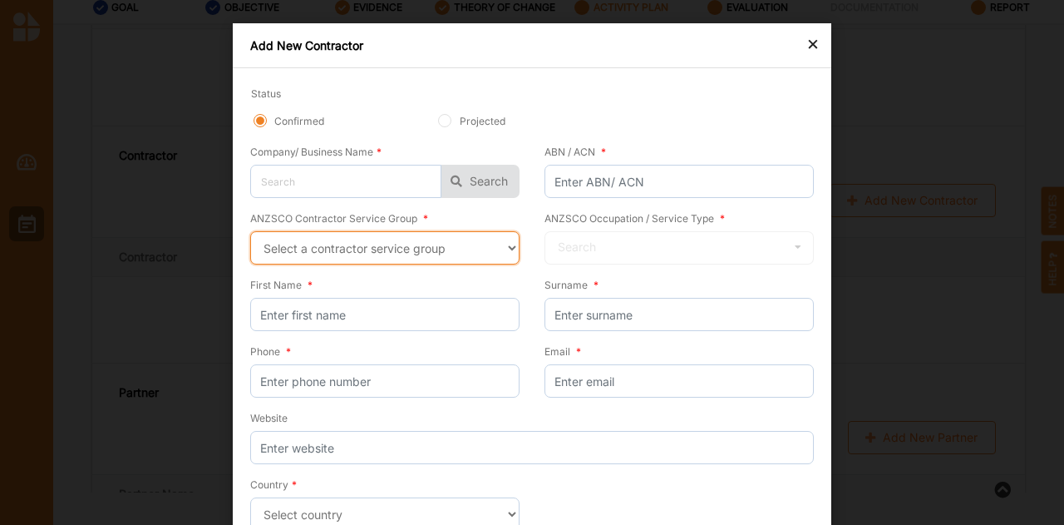
click at [512, 250] on select "Select a contractor service group Hospitality, Retail and Service Managers Spec…" at bounding box center [384, 247] width 269 height 33
select select "21"
click at [250, 231] on select "Select a contractor service group Hospitality, Retail and Service Managers Spec…" at bounding box center [384, 247] width 269 height 33
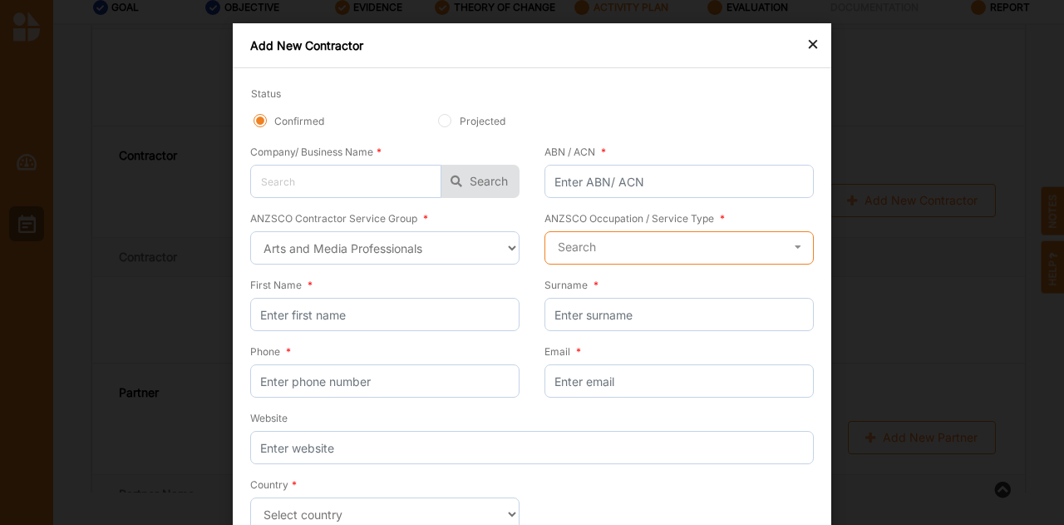
click at [751, 259] on input "text" at bounding box center [680, 248] width 268 height 33
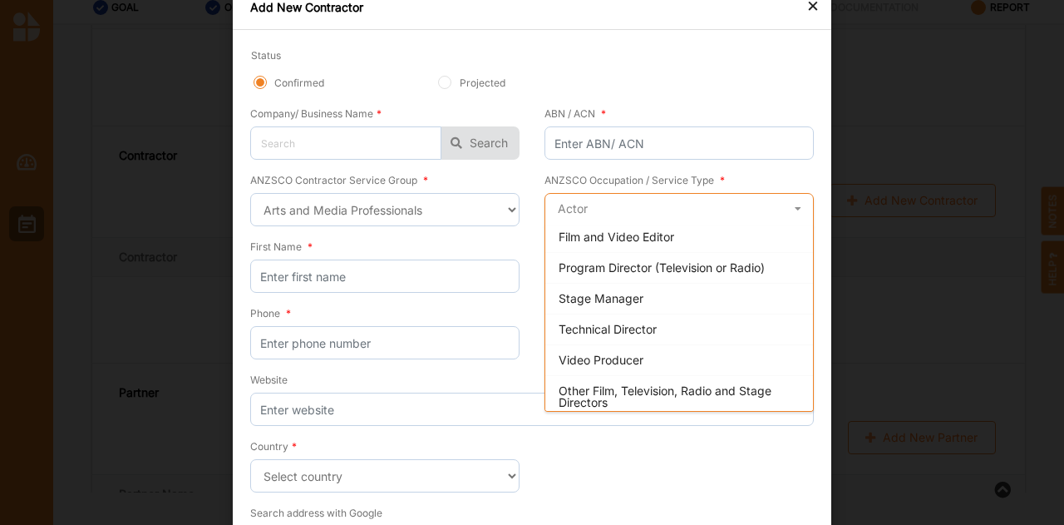
scroll to position [0, 0]
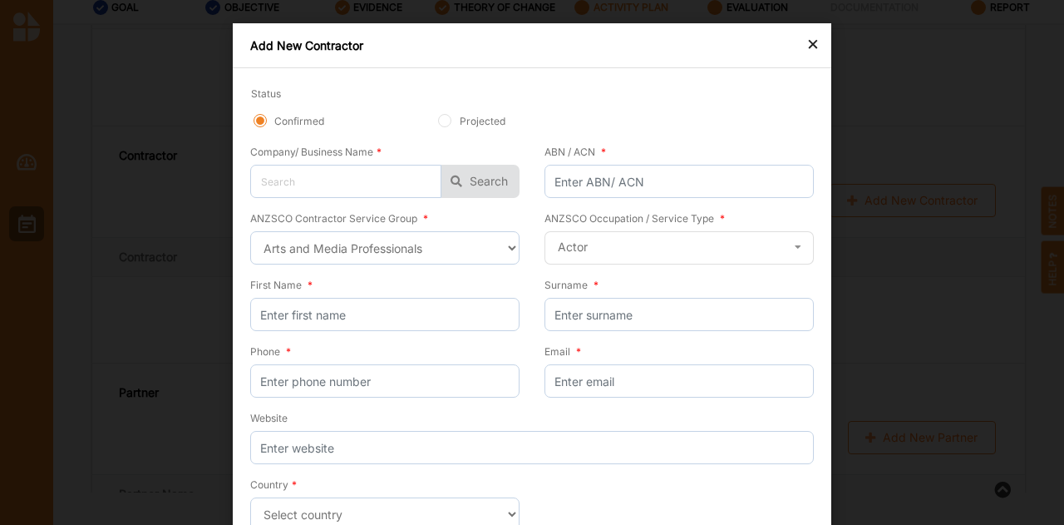
click at [809, 48] on div "×" at bounding box center [812, 43] width 13 height 20
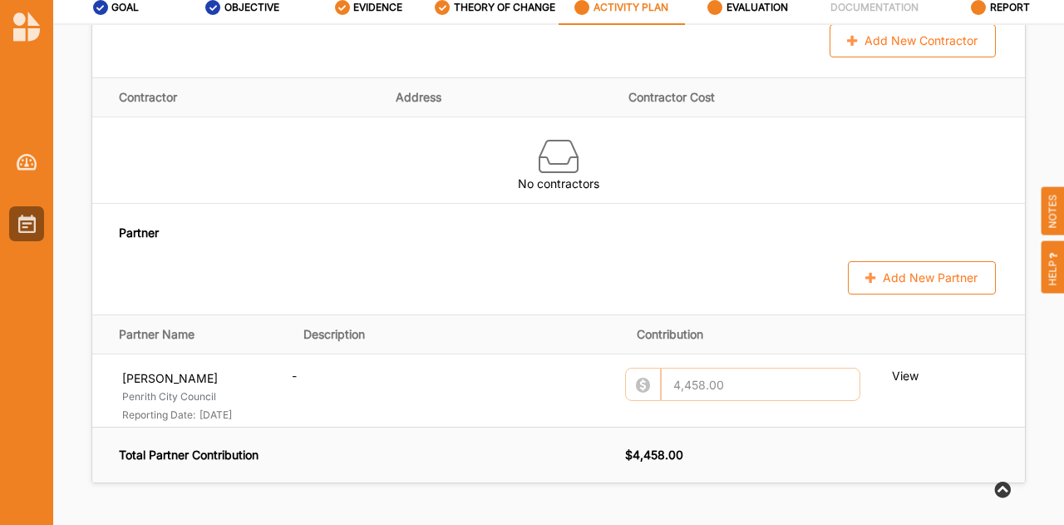
scroll to position [1260, 0]
click at [903, 269] on button "Add New Partner" at bounding box center [922, 275] width 148 height 33
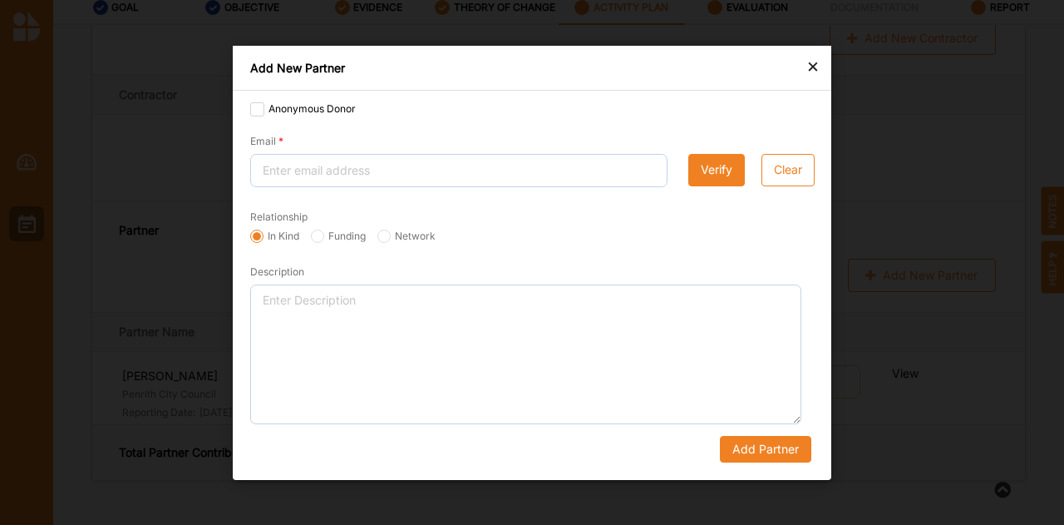
click at [813, 66] on div "×" at bounding box center [812, 66] width 13 height 20
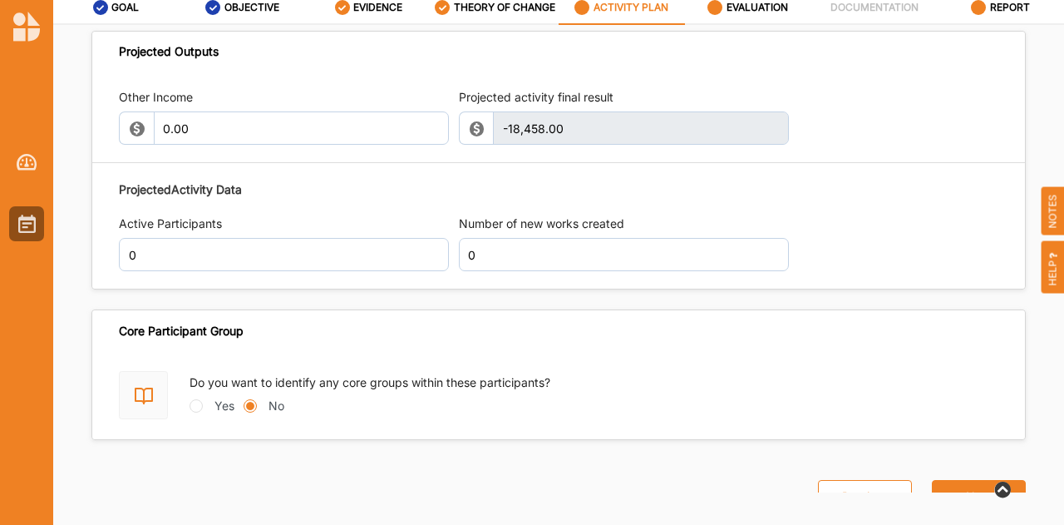
scroll to position [1729, 0]
click at [761, 9] on label "EVALUATION" at bounding box center [758, 7] width 62 height 13
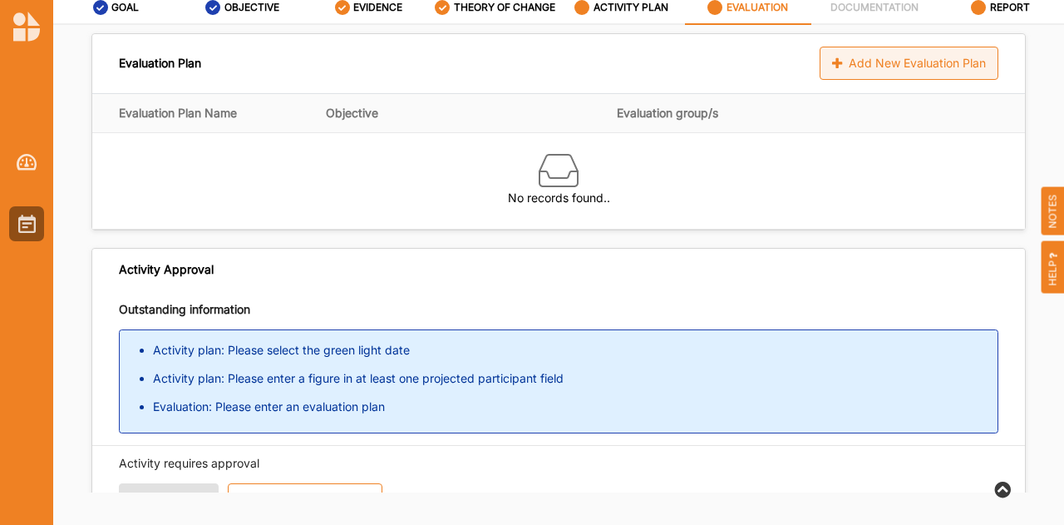
click at [916, 67] on div "Add New Evaluation Plan" at bounding box center [909, 63] width 179 height 33
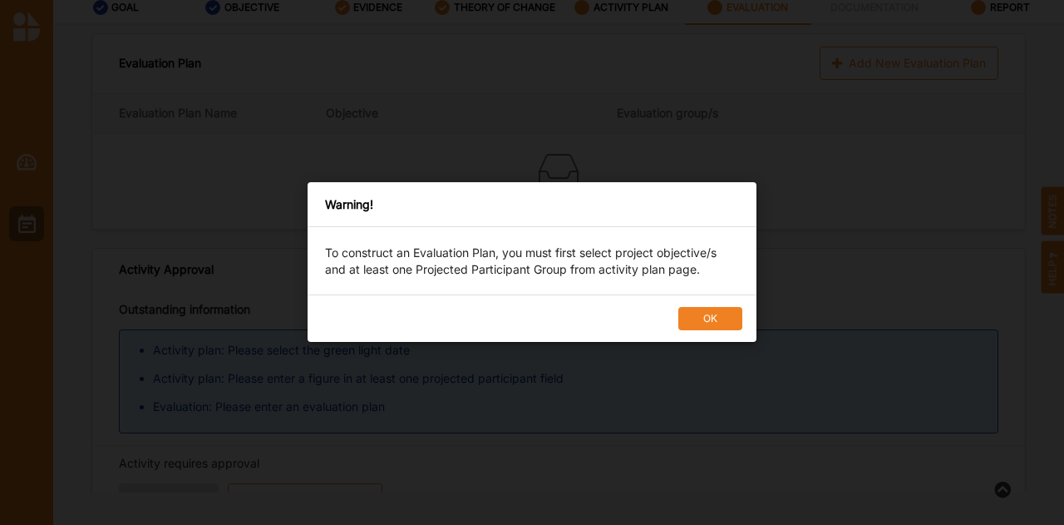
click at [722, 316] on button "OK" at bounding box center [710, 319] width 64 height 23
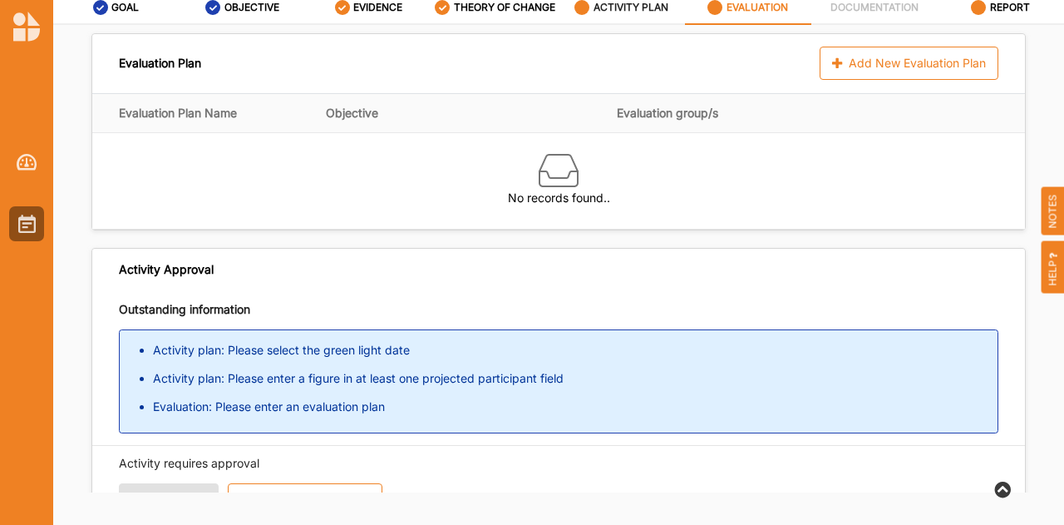
click at [631, 8] on label "ACTIVITY PLAN" at bounding box center [631, 7] width 75 height 13
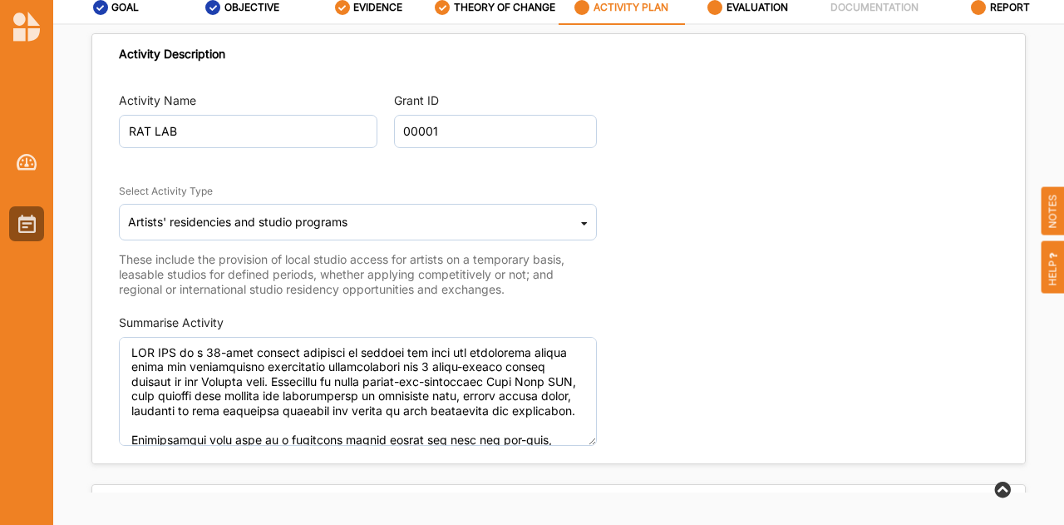
type textarea "RAT LAB is a 12-week program designed to address the need for accessible studio…"
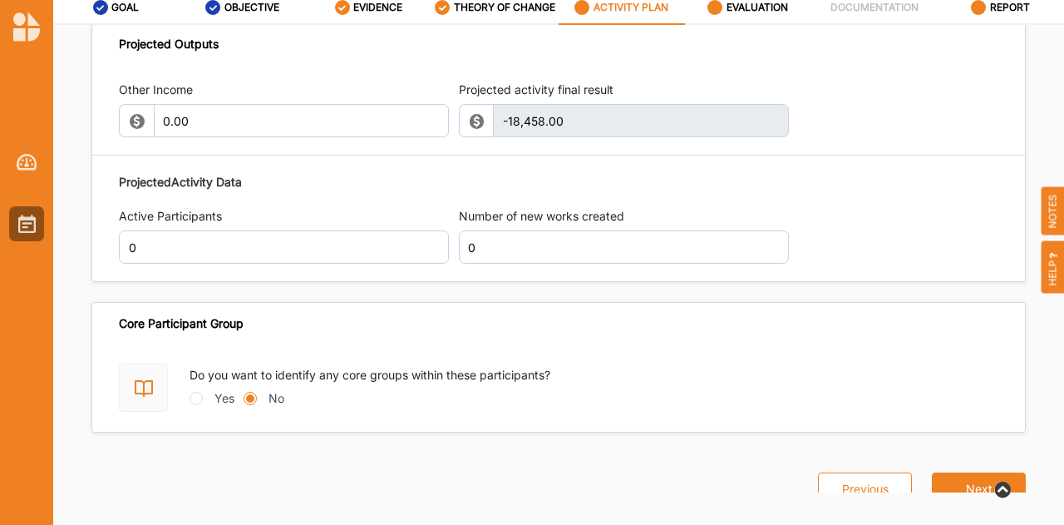
scroll to position [1735, 0]
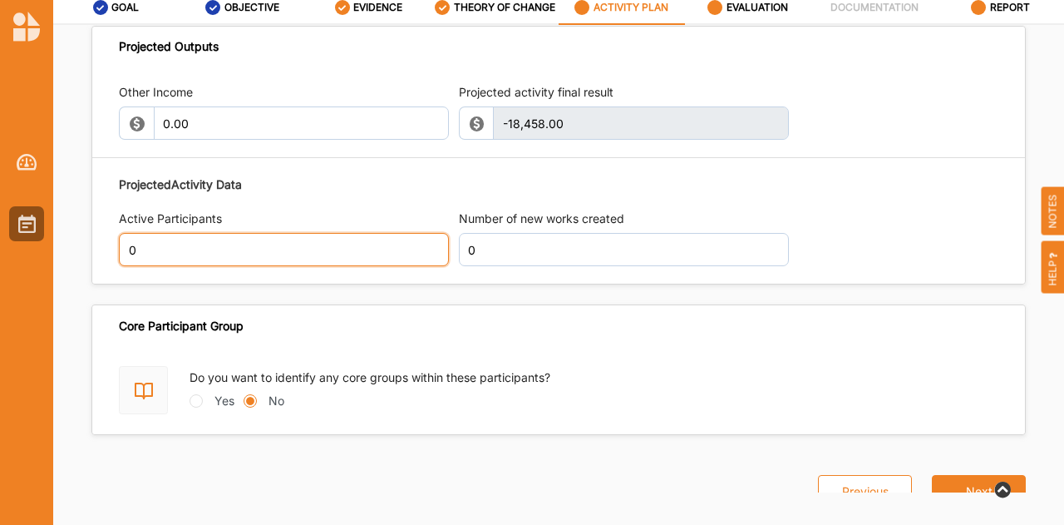
click at [269, 245] on input "0" at bounding box center [284, 249] width 330 height 33
type input "4"
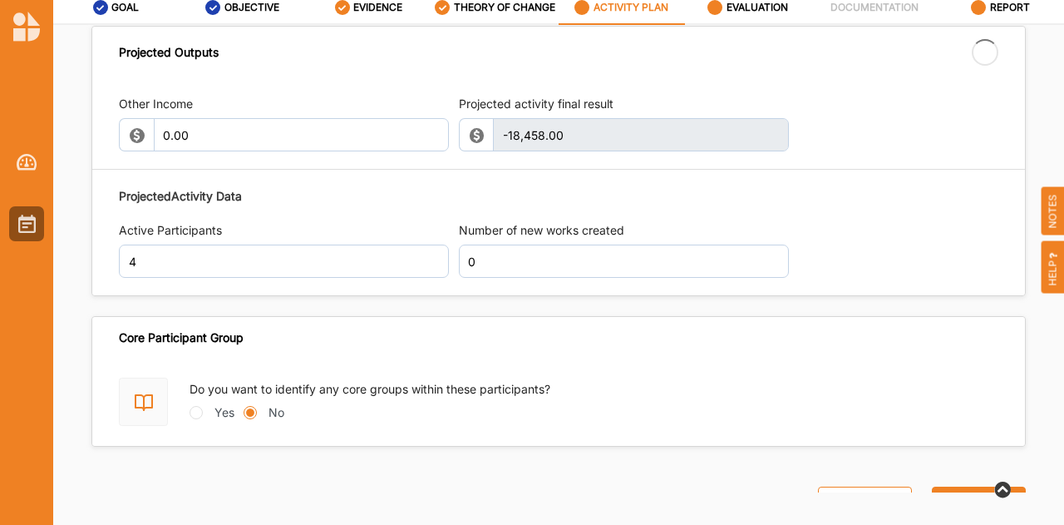
click at [866, 207] on div "Projected Activity Data Active Participants 4 Number of new works created 0" at bounding box center [558, 233] width 879 height 107
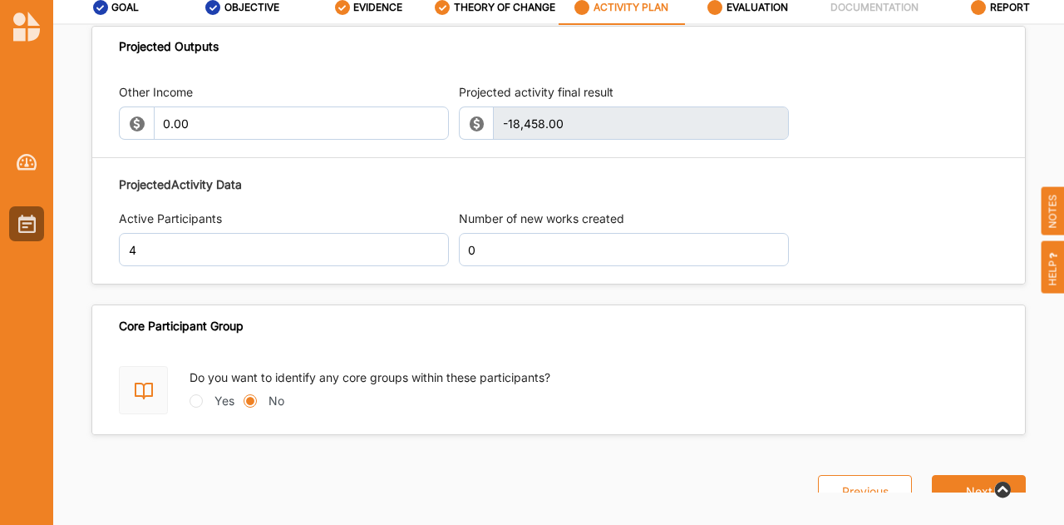
type textarea "RAT LAB is a 12-week program designed to address the need for accessible studio…"
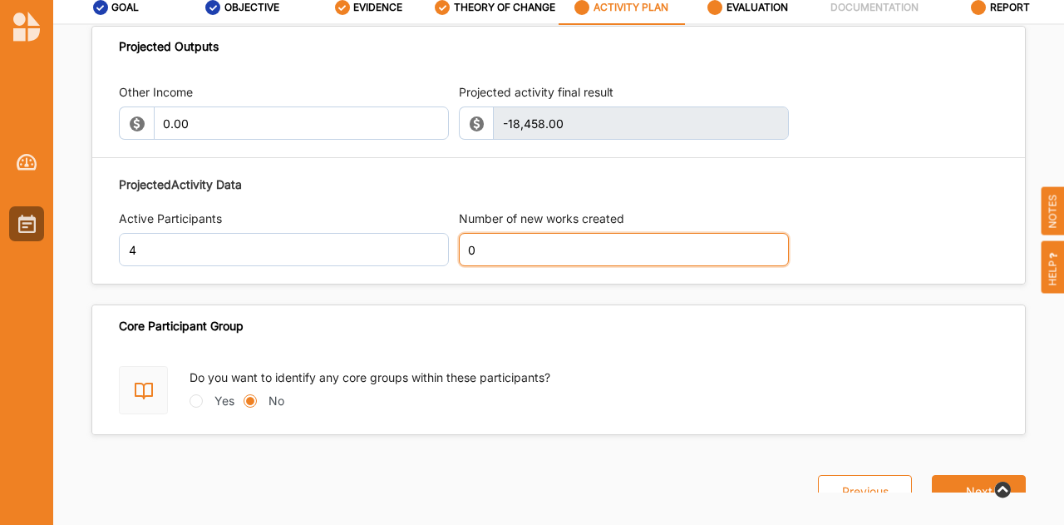
click at [732, 249] on input "0" at bounding box center [624, 249] width 330 height 33
type input "4"
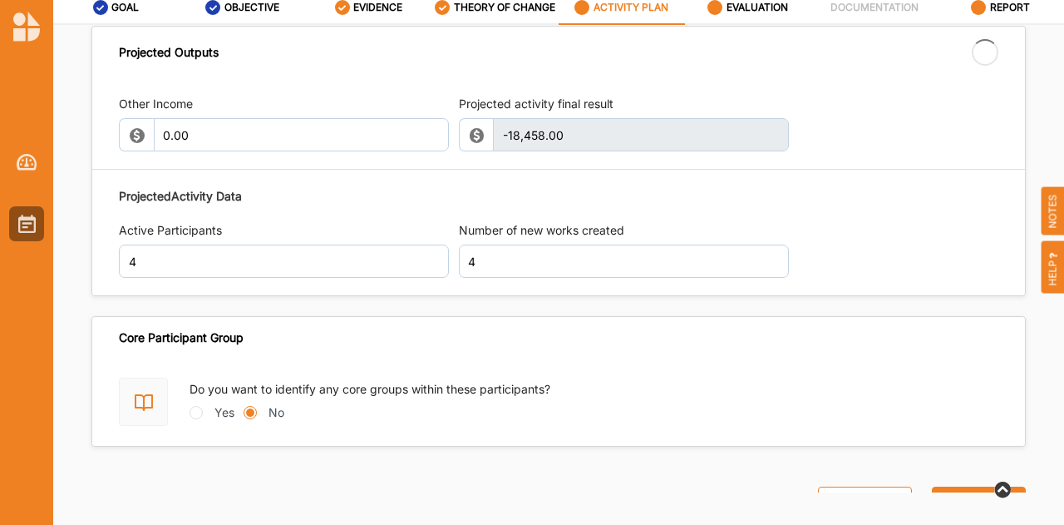
click at [886, 217] on div "Projected Activity Data Active Participants 4 Number of new works created 4" at bounding box center [558, 233] width 879 height 107
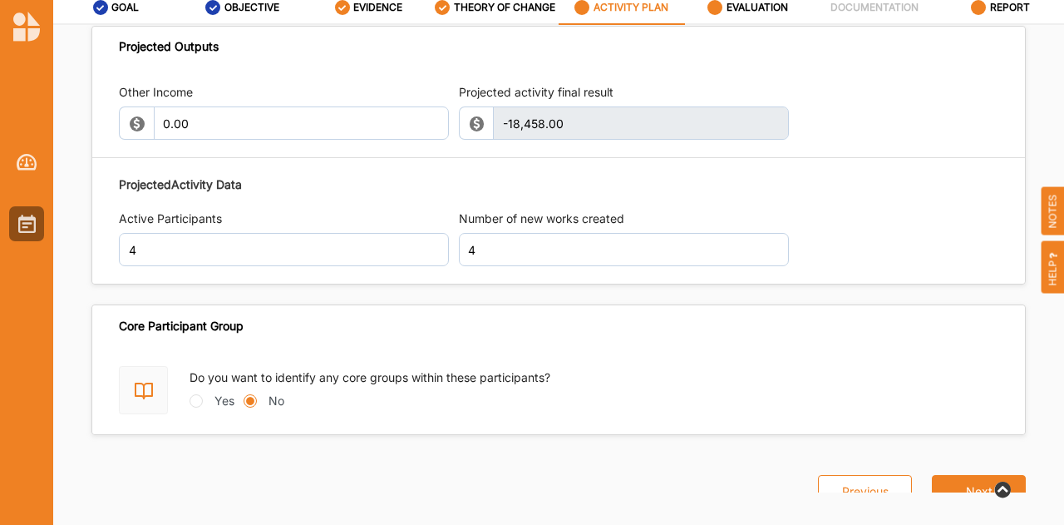
type textarea "RAT LAB is a 12-week program designed to address the need for accessible studio…"
click at [763, 13] on div "EVALUATION" at bounding box center [747, 8] width 81 height 30
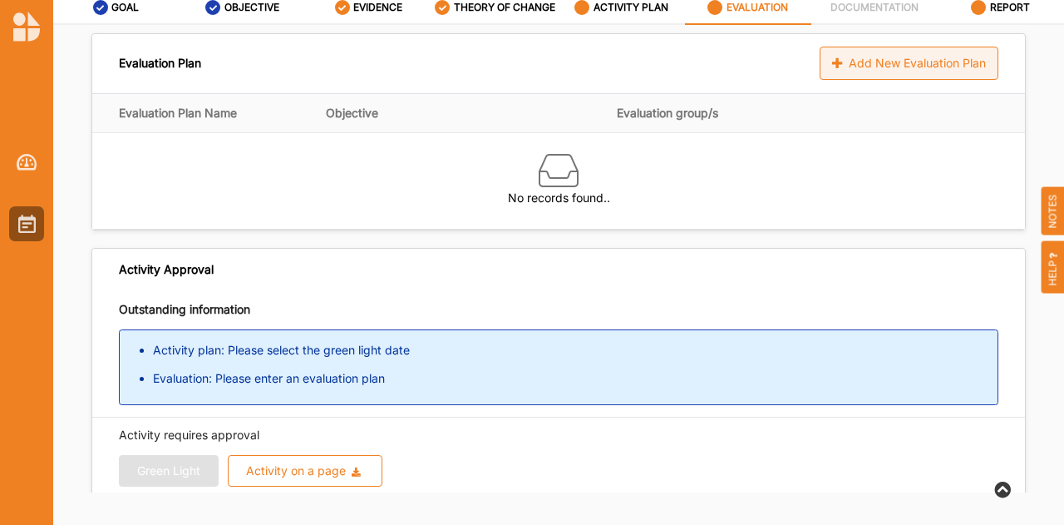
click at [890, 66] on div "Add New Evaluation Plan" at bounding box center [909, 63] width 179 height 33
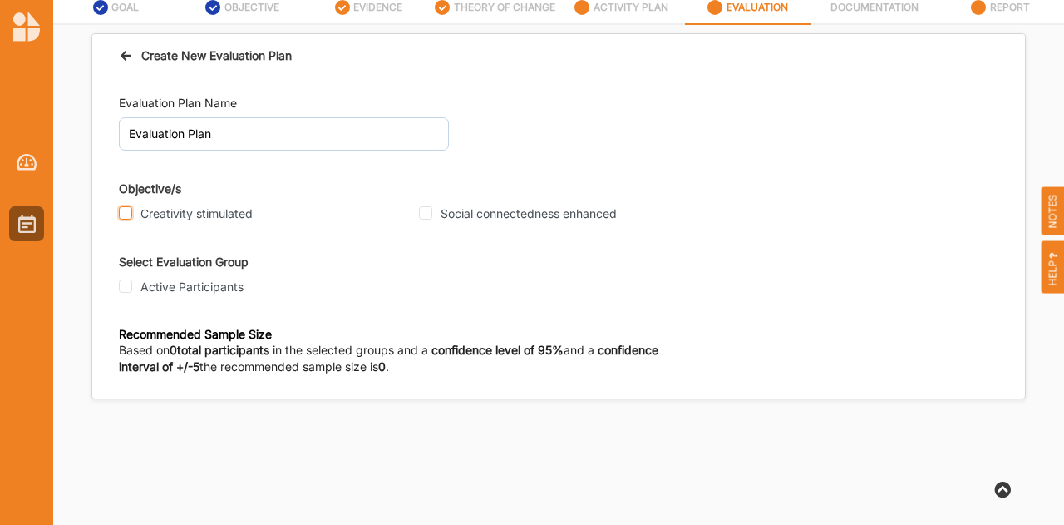
click at [126, 213] on input "Creativity stimulated" at bounding box center [125, 212] width 13 height 13
checkbox input "true"
click at [424, 210] on input "Social connectedness enhanced" at bounding box center [425, 212] width 13 height 13
checkbox input "true"
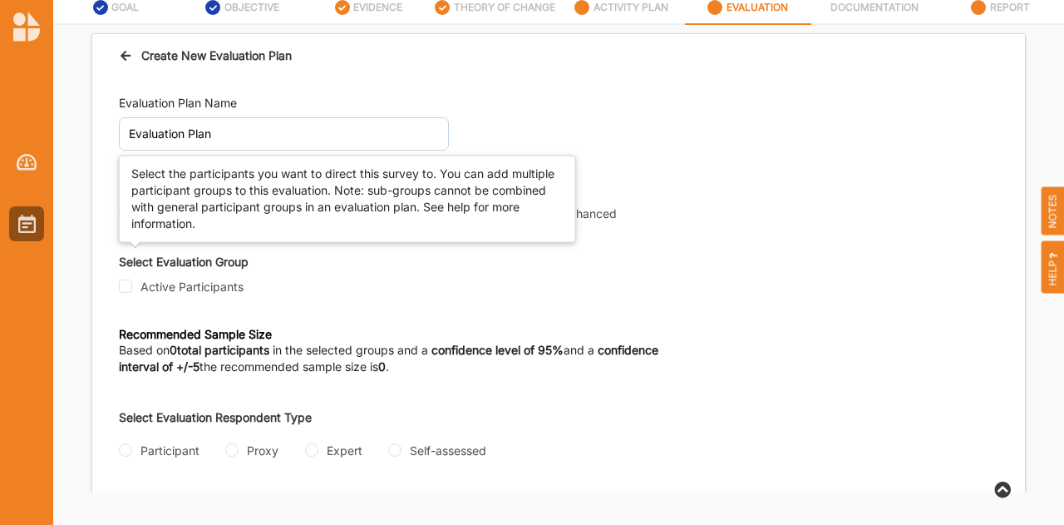
scroll to position [2, 0]
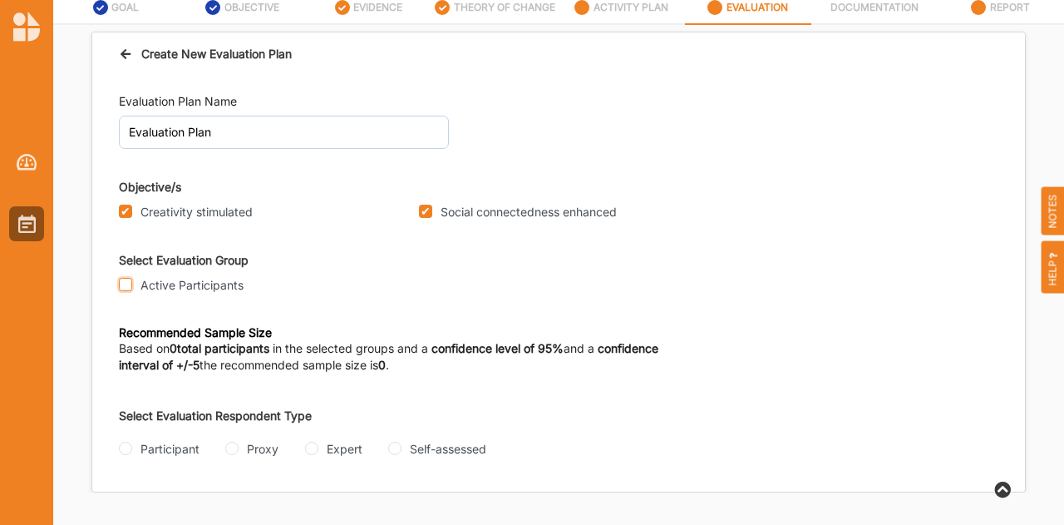
click at [126, 284] on input "Active Participants" at bounding box center [125, 284] width 13 height 13
checkbox input "true"
click at [126, 448] on input "Participant" at bounding box center [125, 447] width 13 height 13
radio input "true"
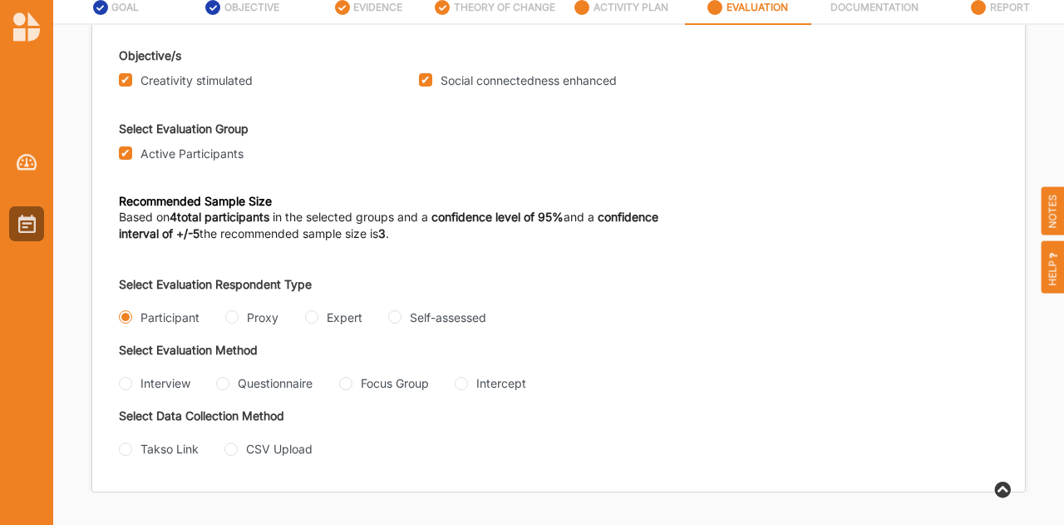
scroll to position [154, 0]
click at [347, 377] on Group "Focus Group" at bounding box center [345, 383] width 13 height 13
radio Group "true"
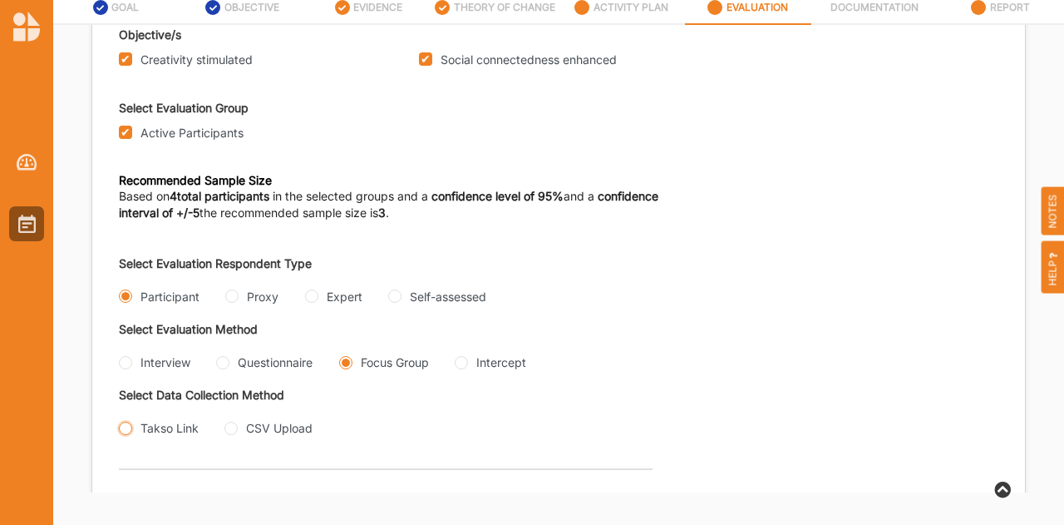
click at [121, 435] on input "Takso Link" at bounding box center [125, 427] width 13 height 13
radio input "true"
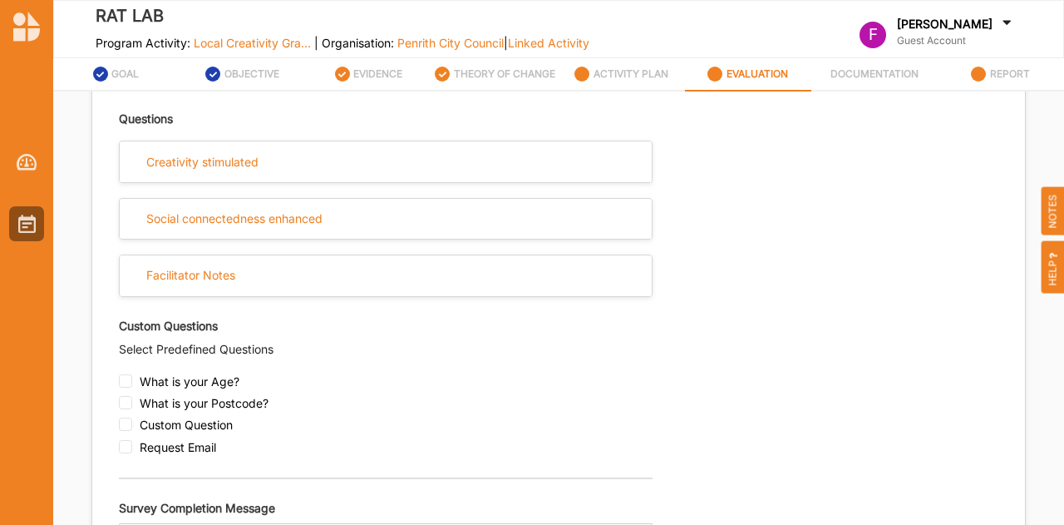
scroll to position [600, 0]
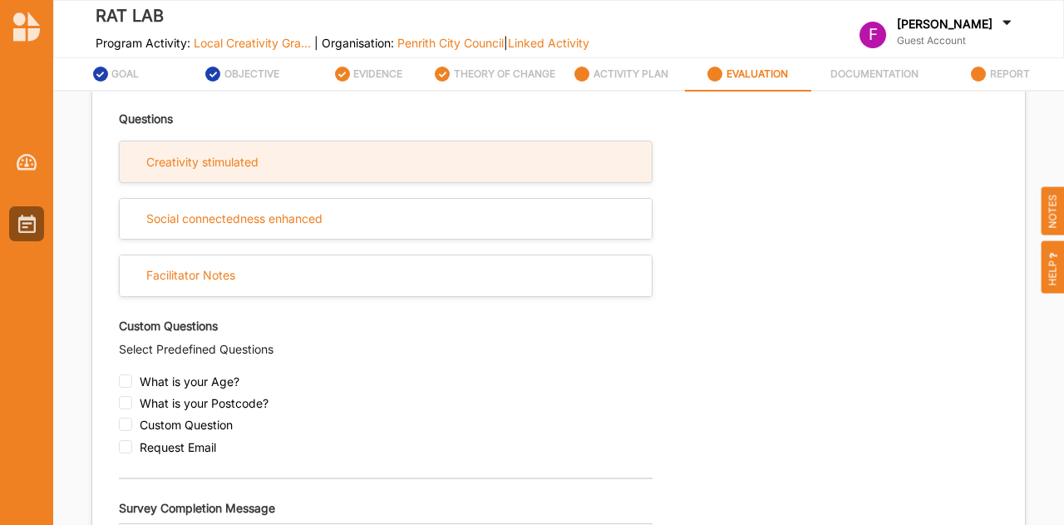
click at [230, 170] on div "Creativity stimulated" at bounding box center [202, 162] width 112 height 15
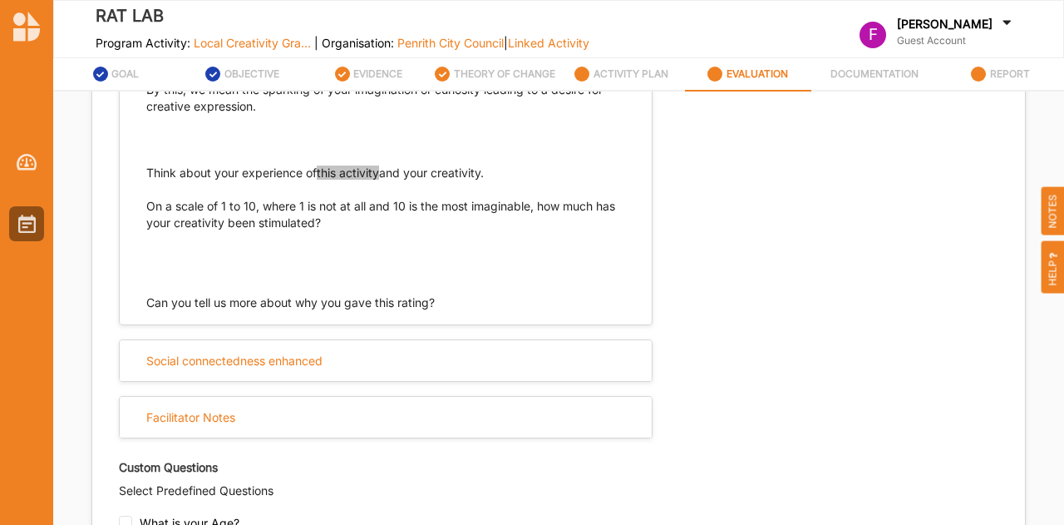
scroll to position [813, 0]
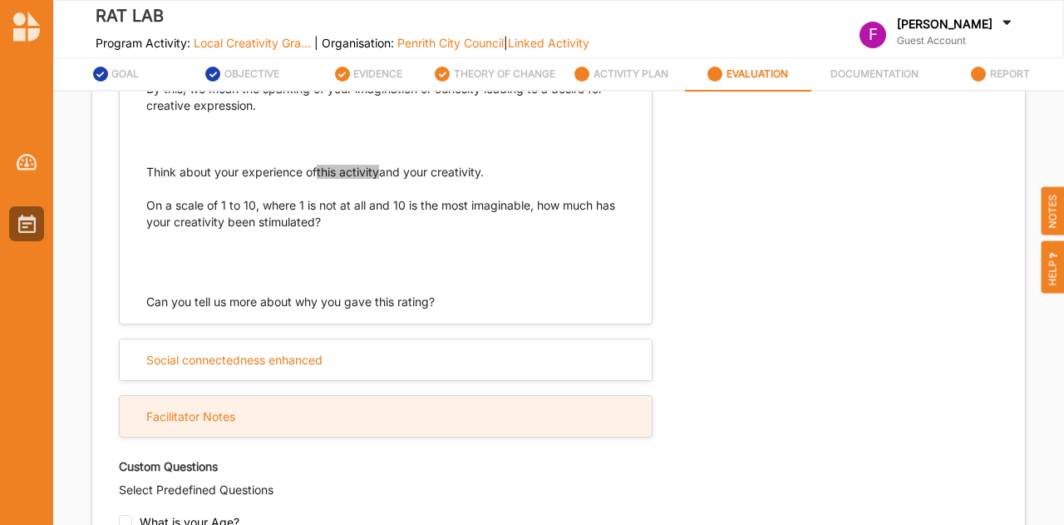
click at [227, 424] on div "Facilitator Notes" at bounding box center [190, 416] width 89 height 15
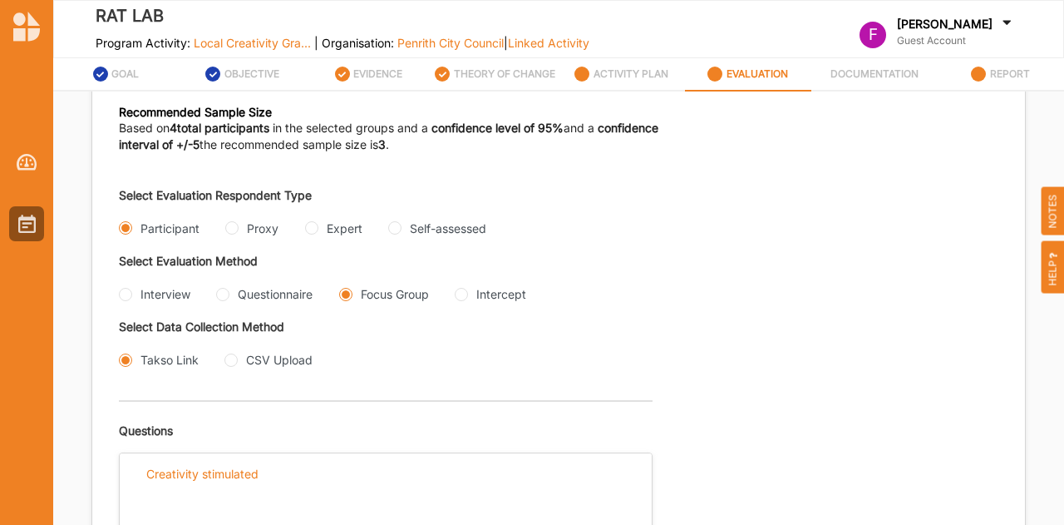
scroll to position [288, 0]
click at [1004, 71] on label "REPORT" at bounding box center [1010, 73] width 40 height 13
click at [1017, 75] on label "REPORT" at bounding box center [1010, 73] width 40 height 13
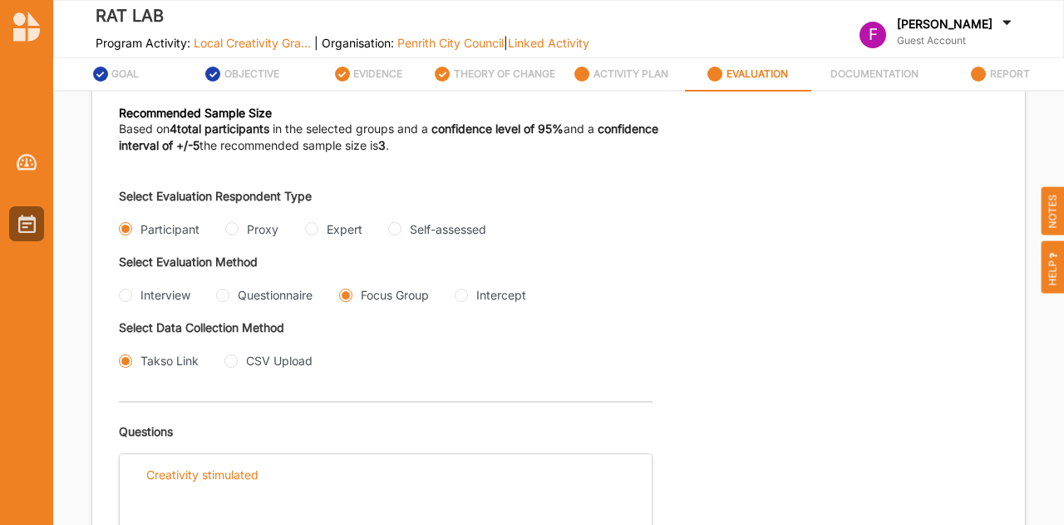
click at [1017, 75] on label "REPORT" at bounding box center [1010, 73] width 40 height 13
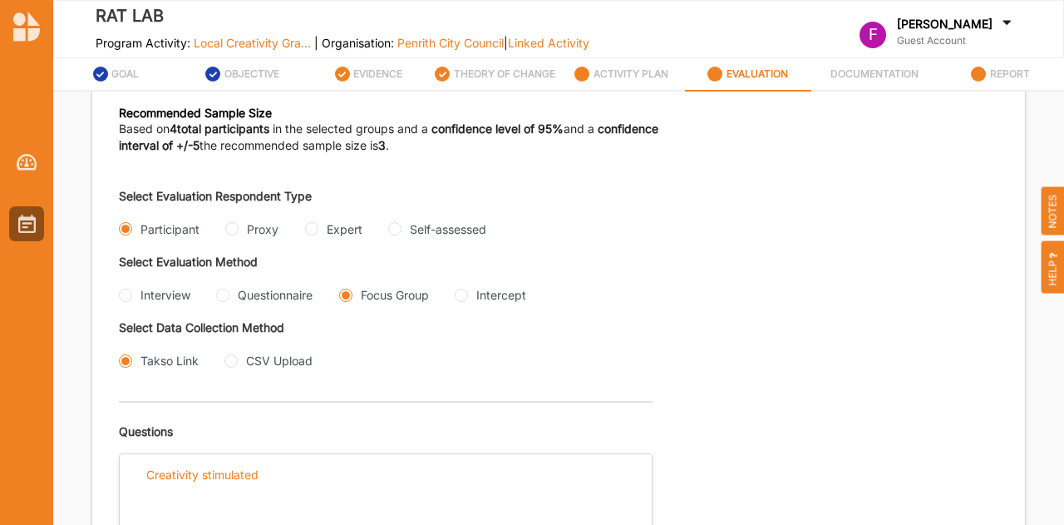
click at [1017, 75] on label "REPORT" at bounding box center [1010, 73] width 40 height 13
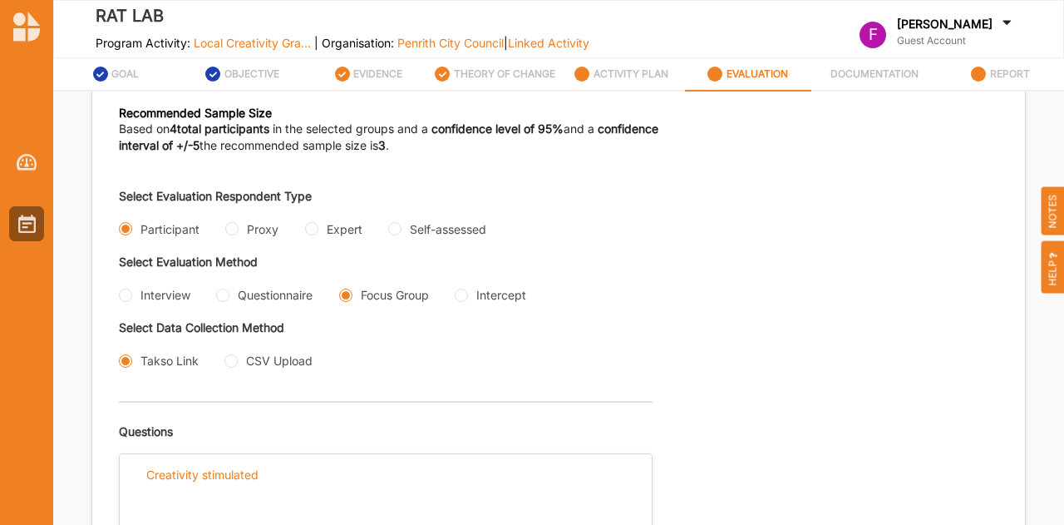
click at [1017, 75] on label "REPORT" at bounding box center [1010, 73] width 40 height 13
click at [986, 76] on div "REPORT" at bounding box center [1000, 74] width 59 height 30
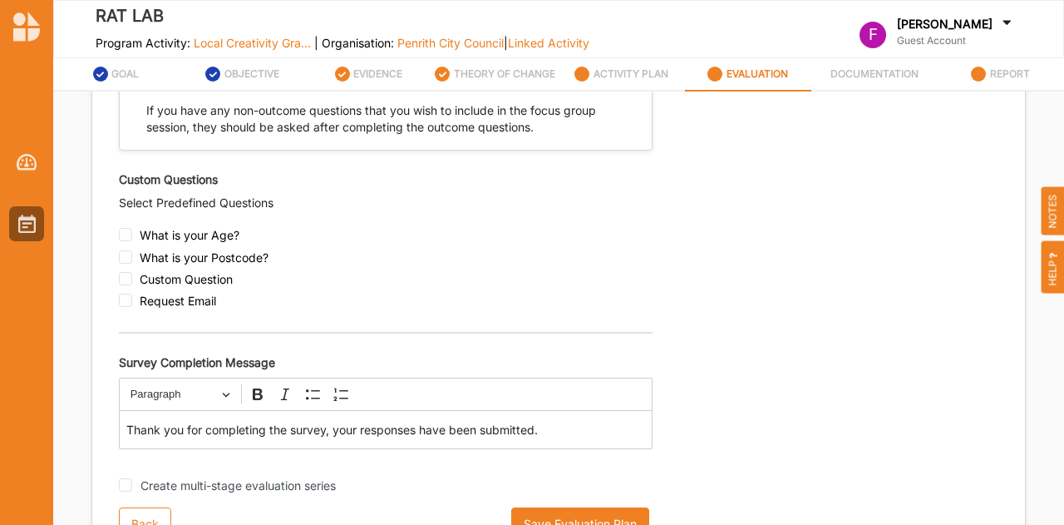
scroll to position [1787, 0]
click at [986, 70] on div "REPORT" at bounding box center [1000, 74] width 59 height 30
drag, startPoint x: 986, startPoint y: 70, endPoint x: 969, endPoint y: 255, distance: 186.1
click at [969, 255] on div "GOAL OBJECTIVE EVIDENCE THEORY OF CHANGE ACTIVITY PLAN EVALUATION DOCUMENTATION…" at bounding box center [558, 308] width 1011 height 500
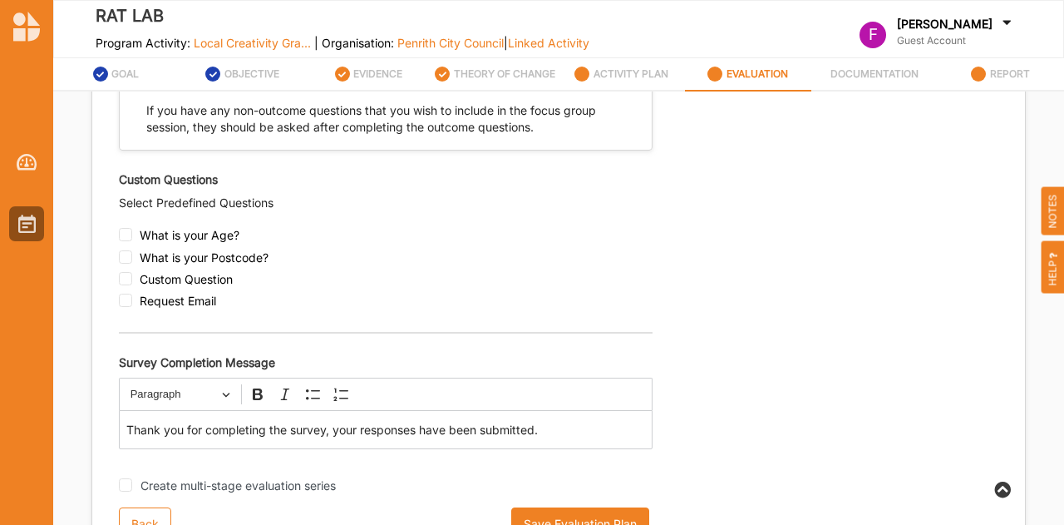
scroll to position [67, 0]
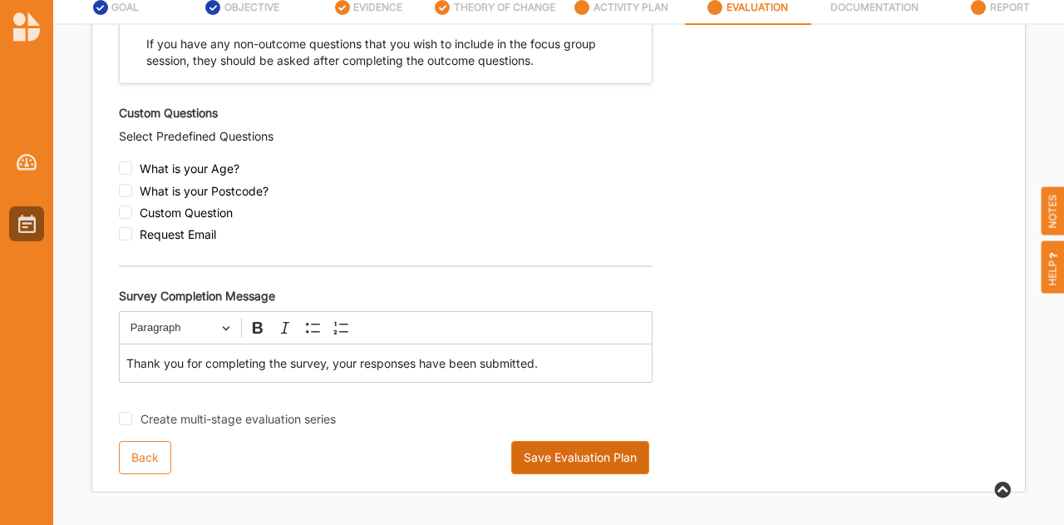
click at [597, 461] on button "Save Evaluation Plan" at bounding box center [580, 457] width 138 height 33
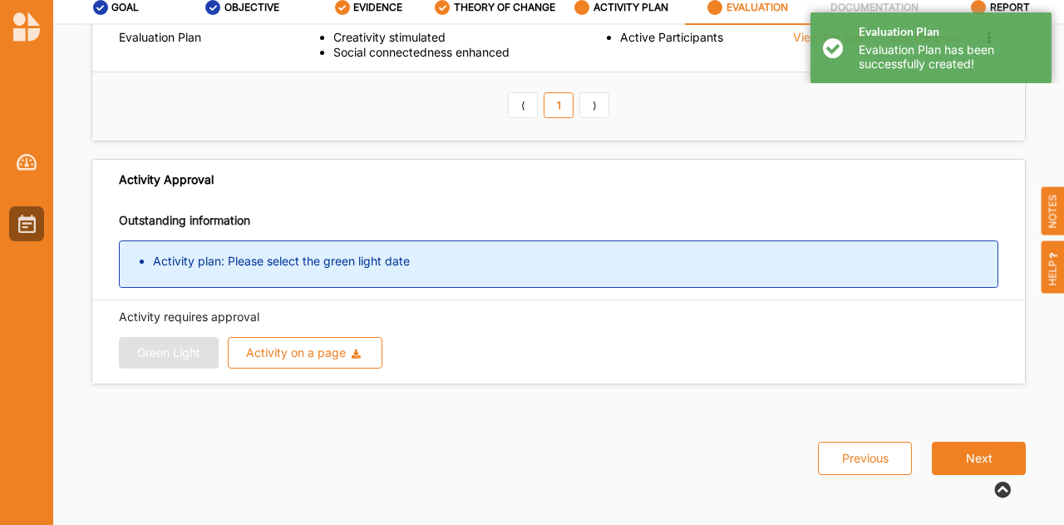
scroll to position [111, 0]
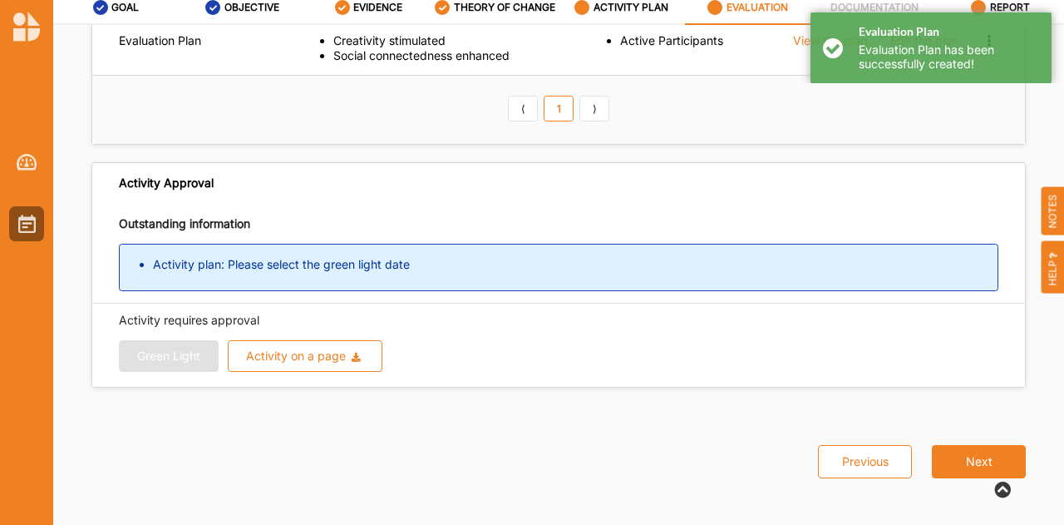
click at [1002, 7] on div "Evaluation Plan Evaluation Plan has been successfully created!" at bounding box center [931, 41] width 266 height 83
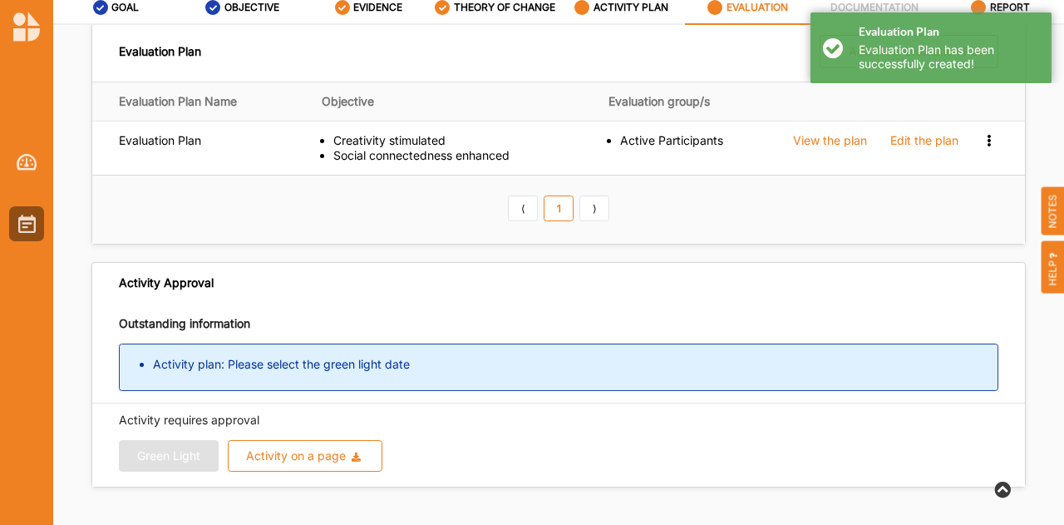
scroll to position [8, 0]
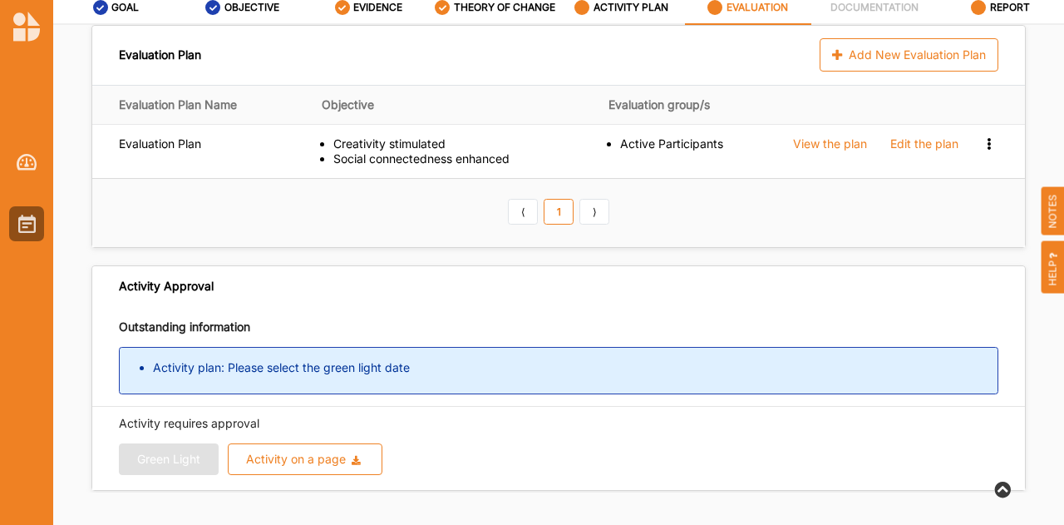
click at [999, 1] on label "REPORT" at bounding box center [1010, 7] width 40 height 13
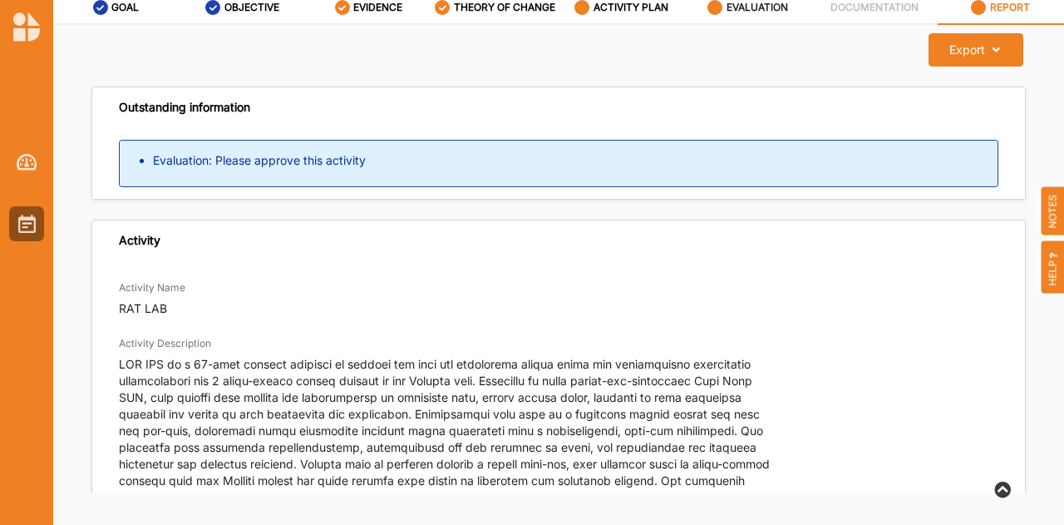
click at [753, 8] on label "EVALUATION" at bounding box center [758, 7] width 62 height 13
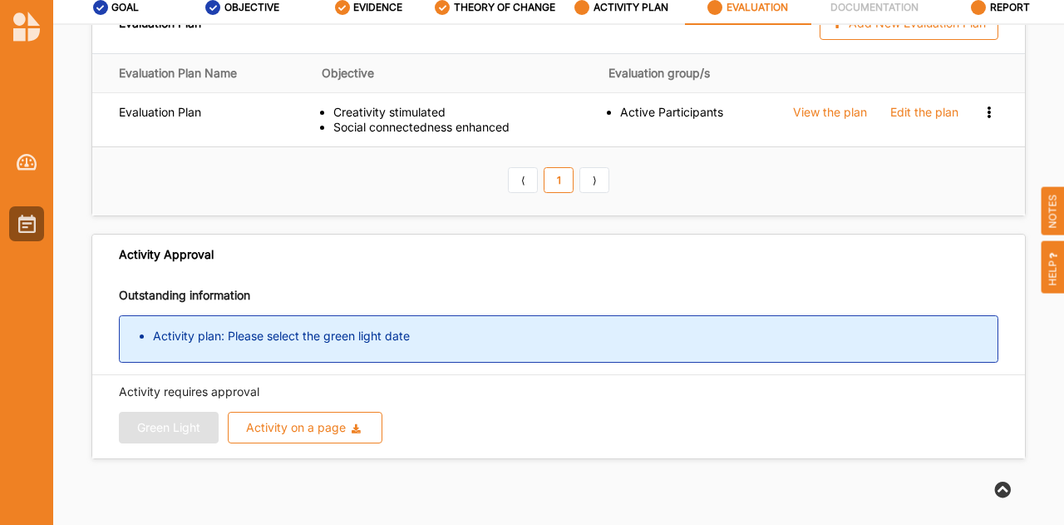
scroll to position [39, 0]
